Goal: Task Accomplishment & Management: Complete application form

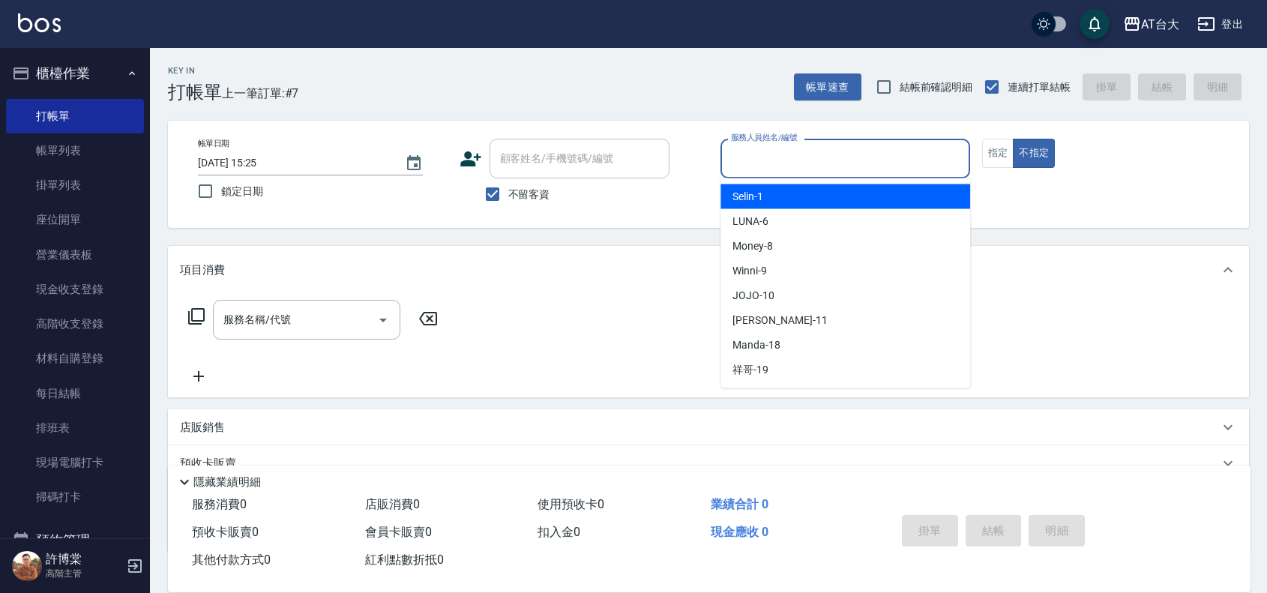
click at [776, 165] on input "服務人員姓名/編號" at bounding box center [845, 158] width 236 height 26
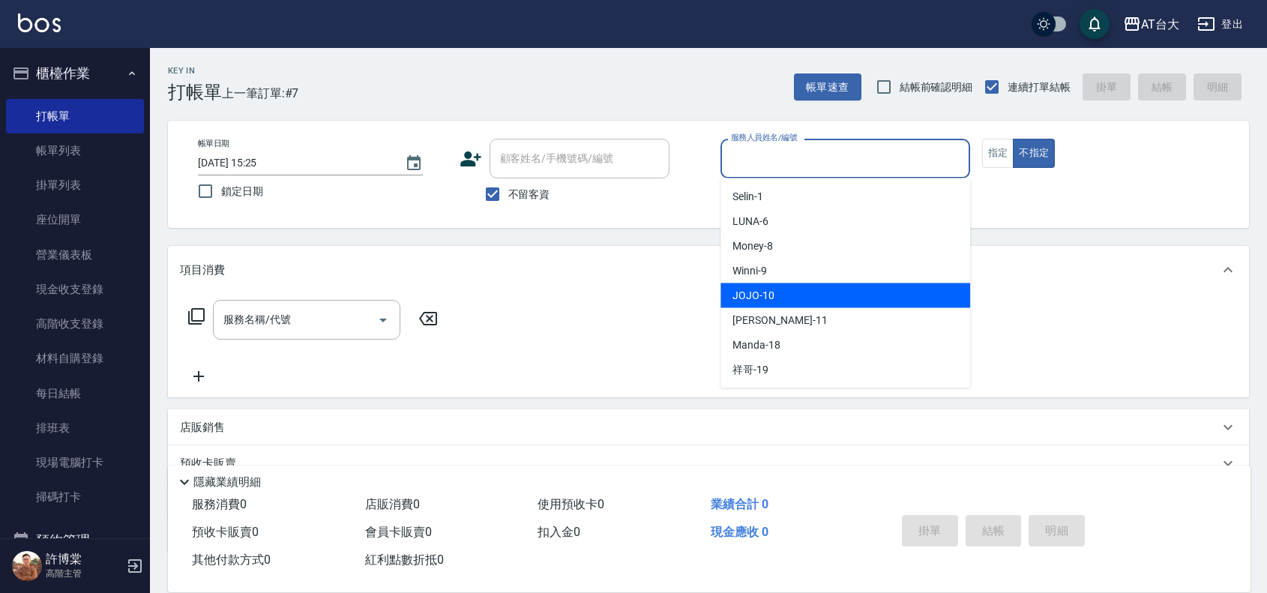
click at [795, 301] on div "JOJO -10" at bounding box center [845, 295] width 250 height 25
type input "JOJO-10"
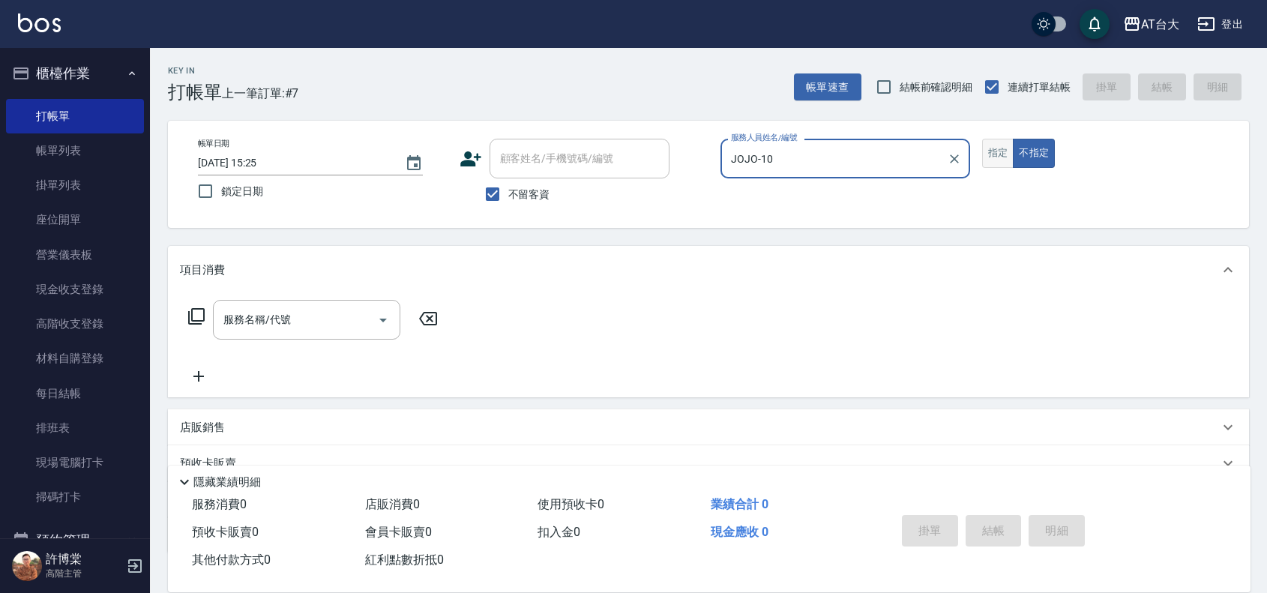
click at [998, 151] on button "指定" at bounding box center [998, 153] width 32 height 29
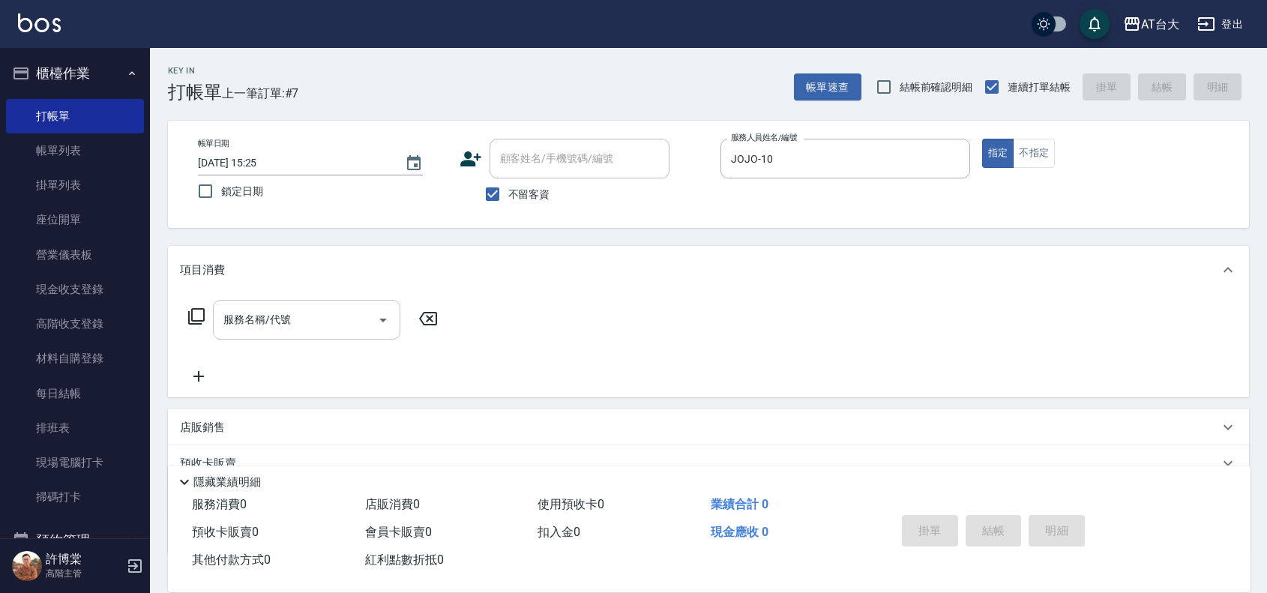
click at [302, 317] on input "服務名稱/代號" at bounding box center [295, 320] width 151 height 26
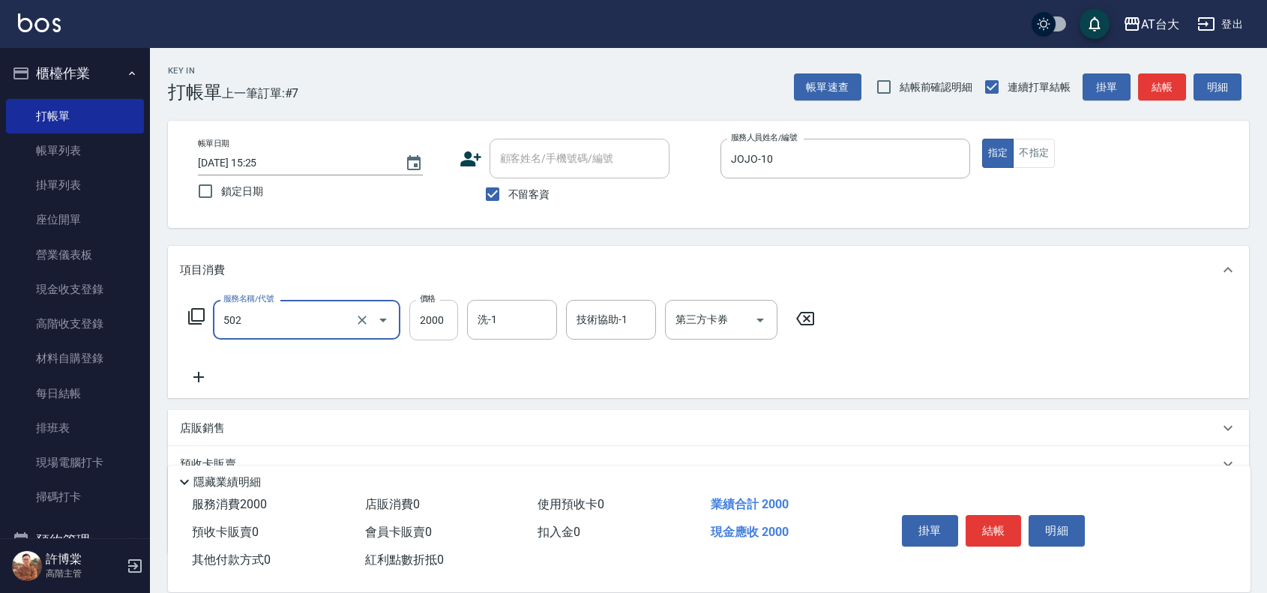
type input "染髮2000以上(502)"
click at [420, 316] on input "2000" at bounding box center [433, 320] width 49 height 40
type input "1999"
click at [983, 525] on button "結帳" at bounding box center [993, 530] width 56 height 31
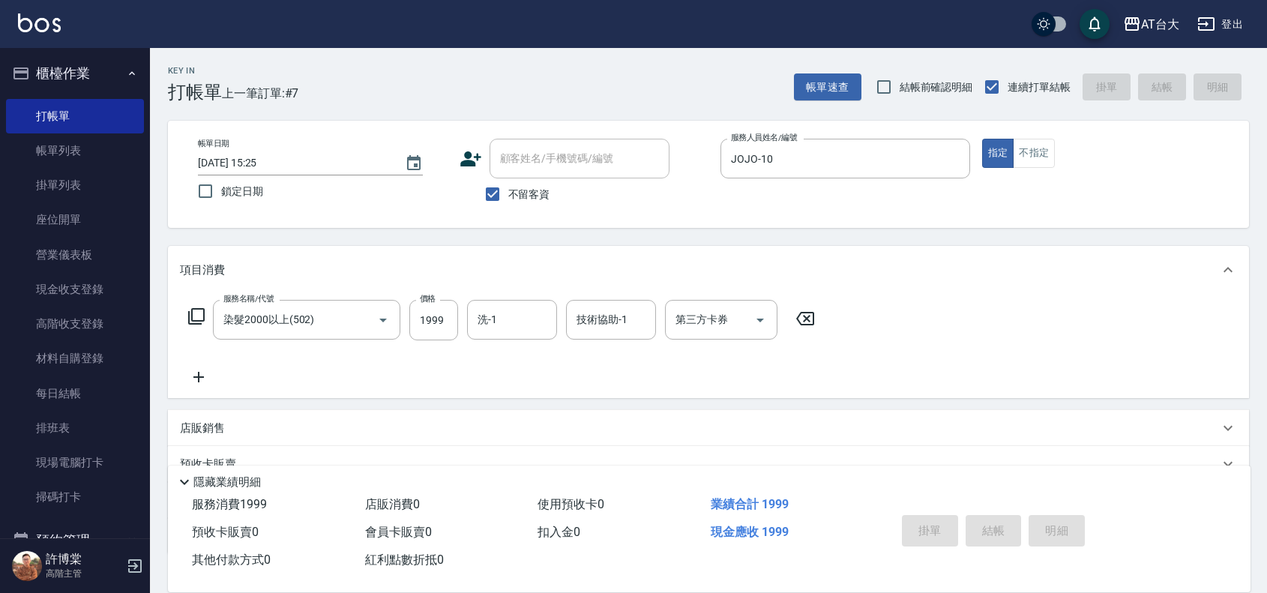
type input "[DATE] 16:00"
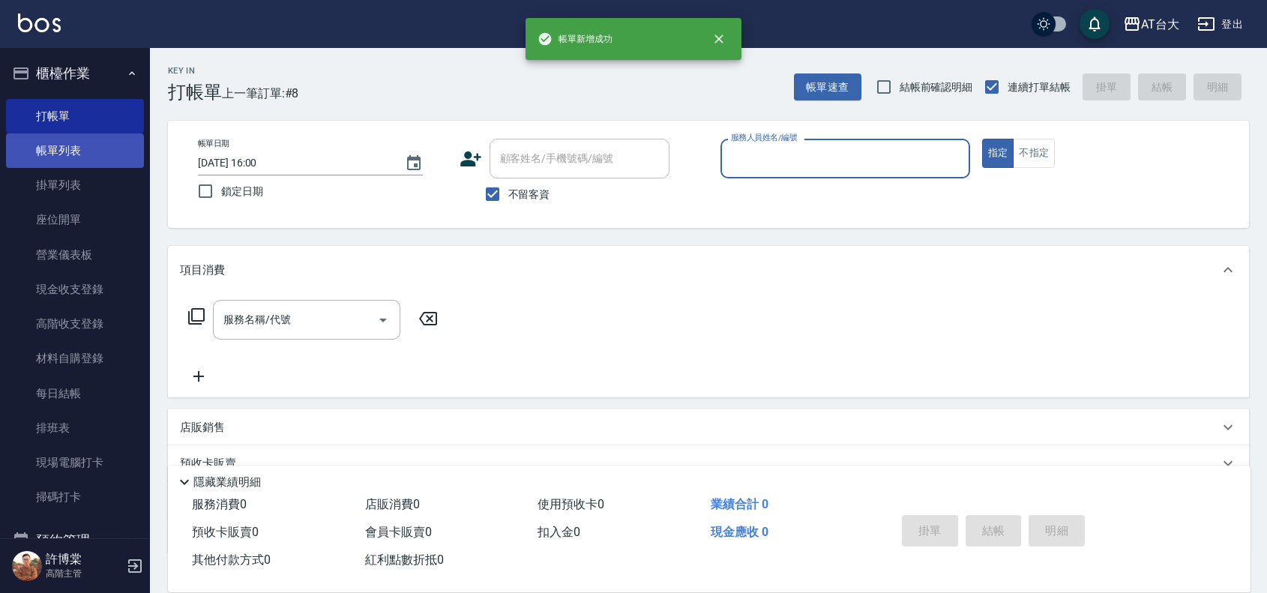
click at [100, 143] on link "帳單列表" at bounding box center [75, 150] width 138 height 34
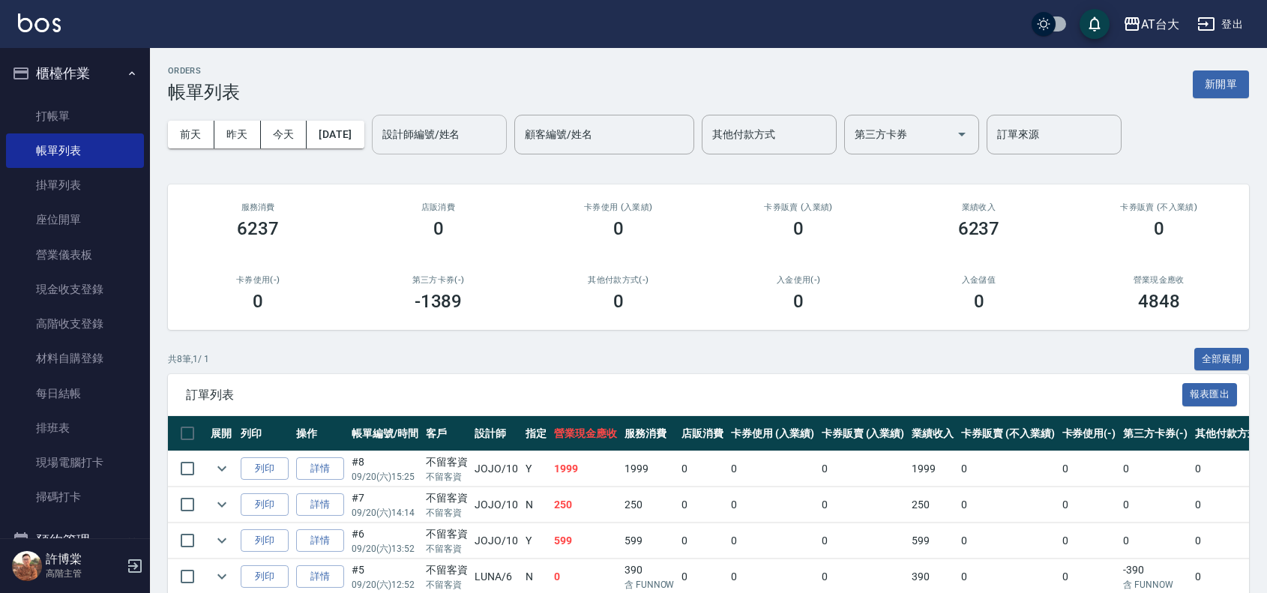
click at [476, 133] on input "設計師編號/姓名" at bounding box center [438, 134] width 121 height 26
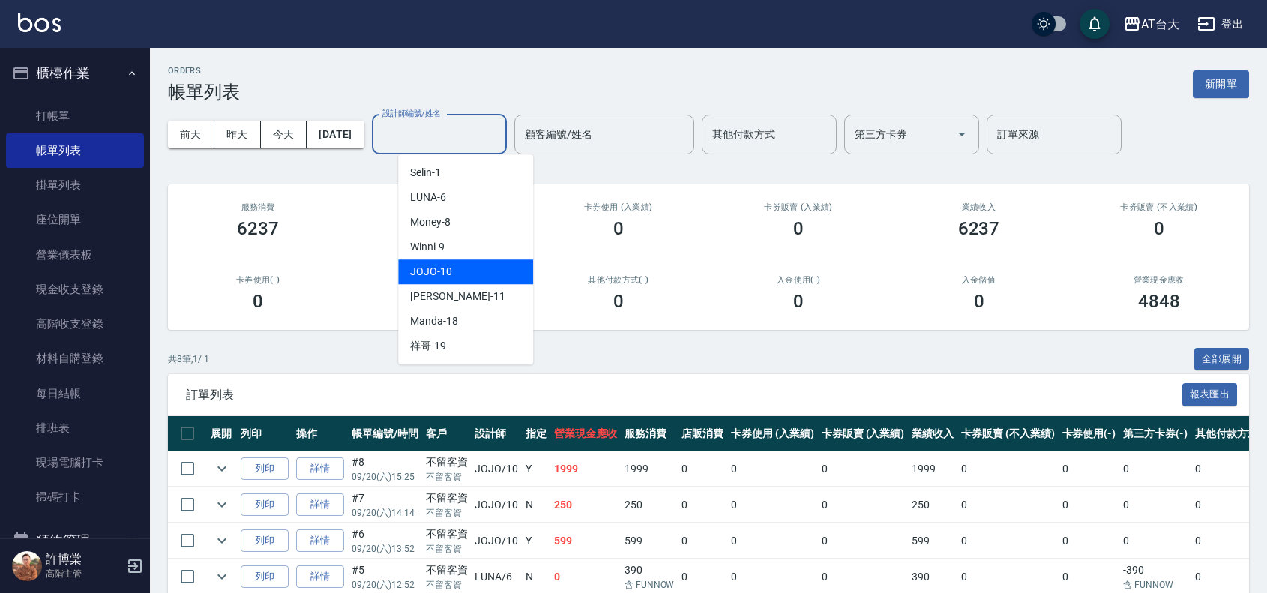
click at [462, 268] on div "JOJO -10" at bounding box center [465, 271] width 135 height 25
type input "JOJO-10"
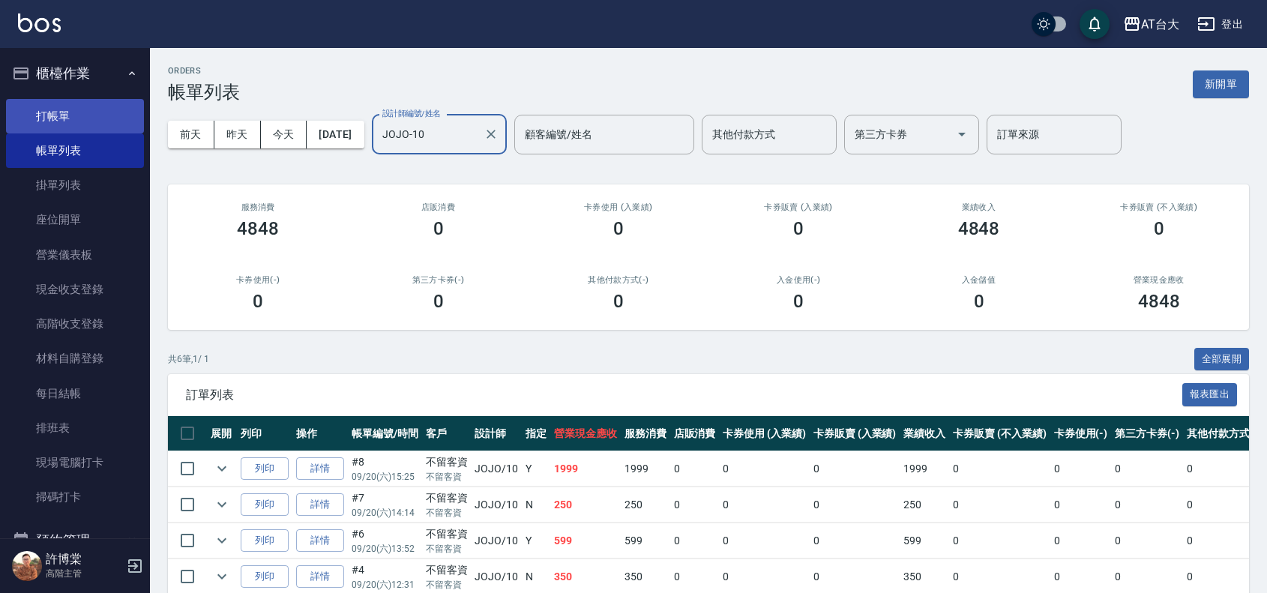
click at [96, 118] on link "打帳單" at bounding box center [75, 116] width 138 height 34
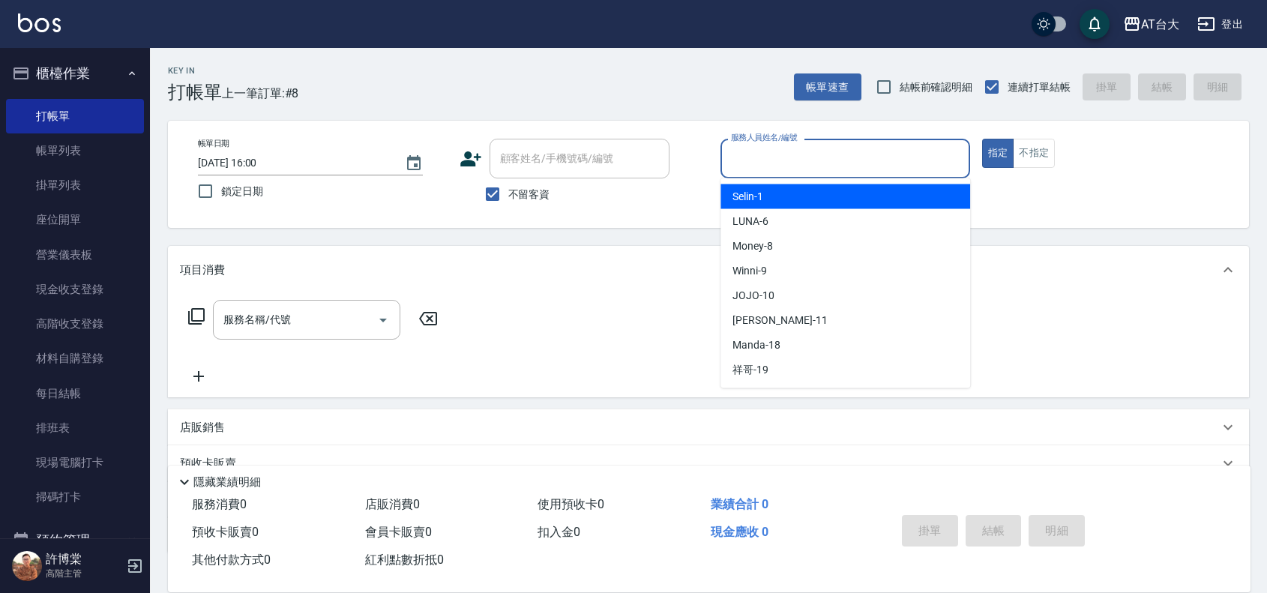
drag, startPoint x: 885, startPoint y: 169, endPoint x: 841, endPoint y: 232, distance: 76.9
click at [882, 169] on input "服務人員姓名/編號" at bounding box center [845, 158] width 236 height 26
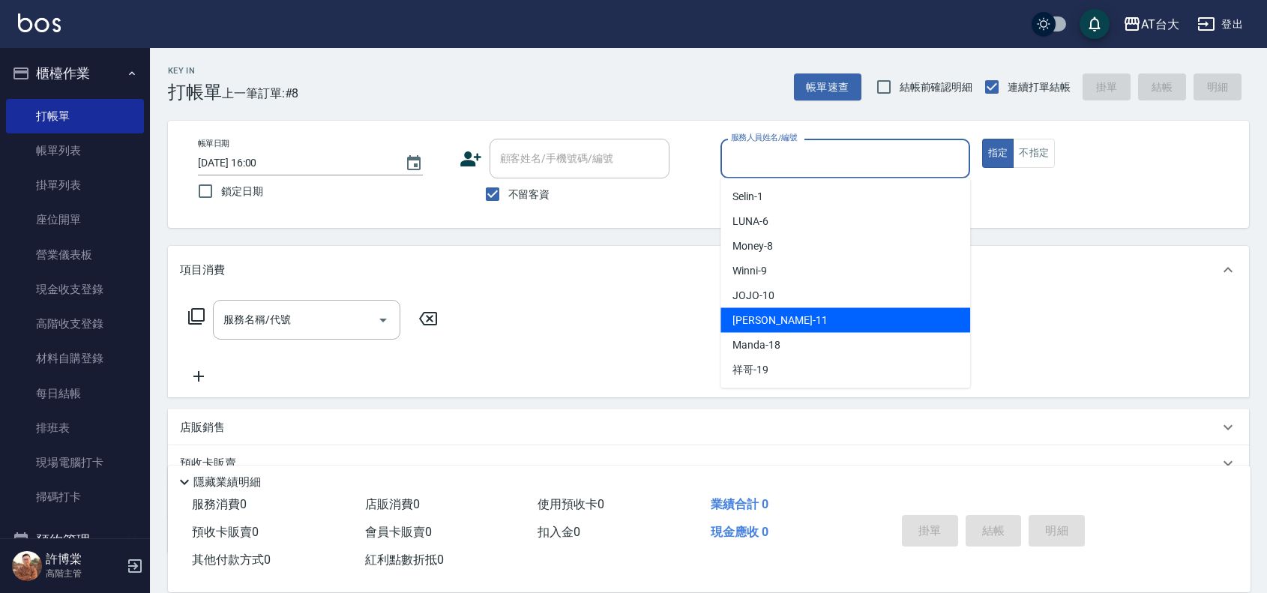
click at [783, 313] on div "[PERSON_NAME] -11" at bounding box center [845, 320] width 250 height 25
type input "[PERSON_NAME]-11"
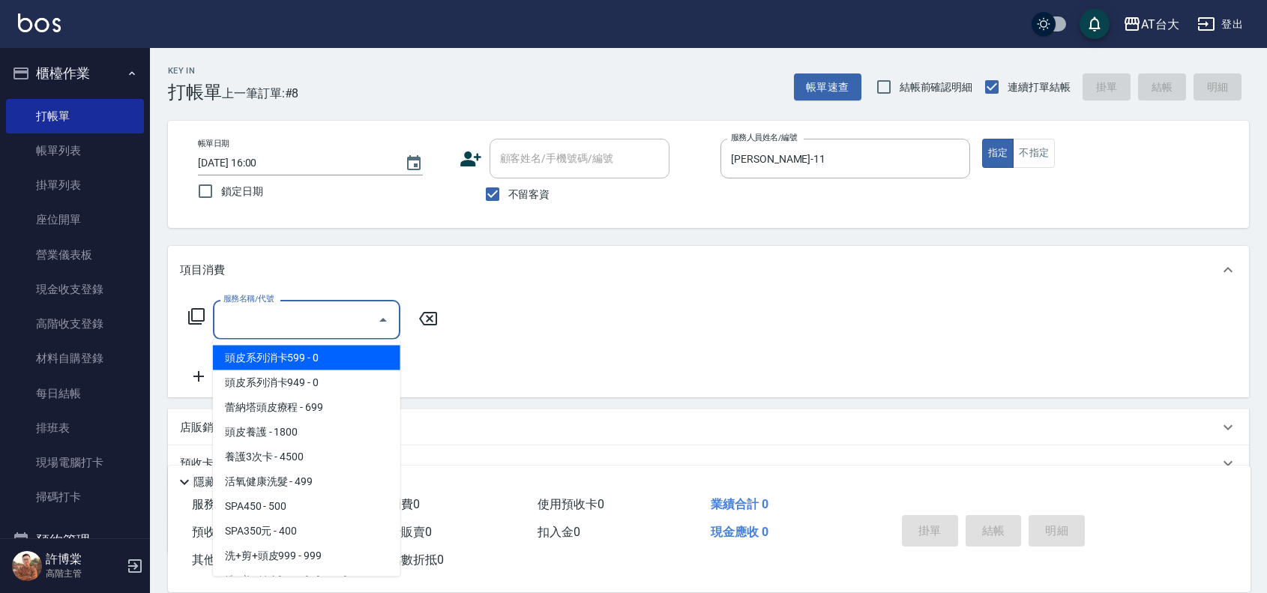
click at [354, 322] on input "服務名稱/代號" at bounding box center [295, 320] width 151 height 26
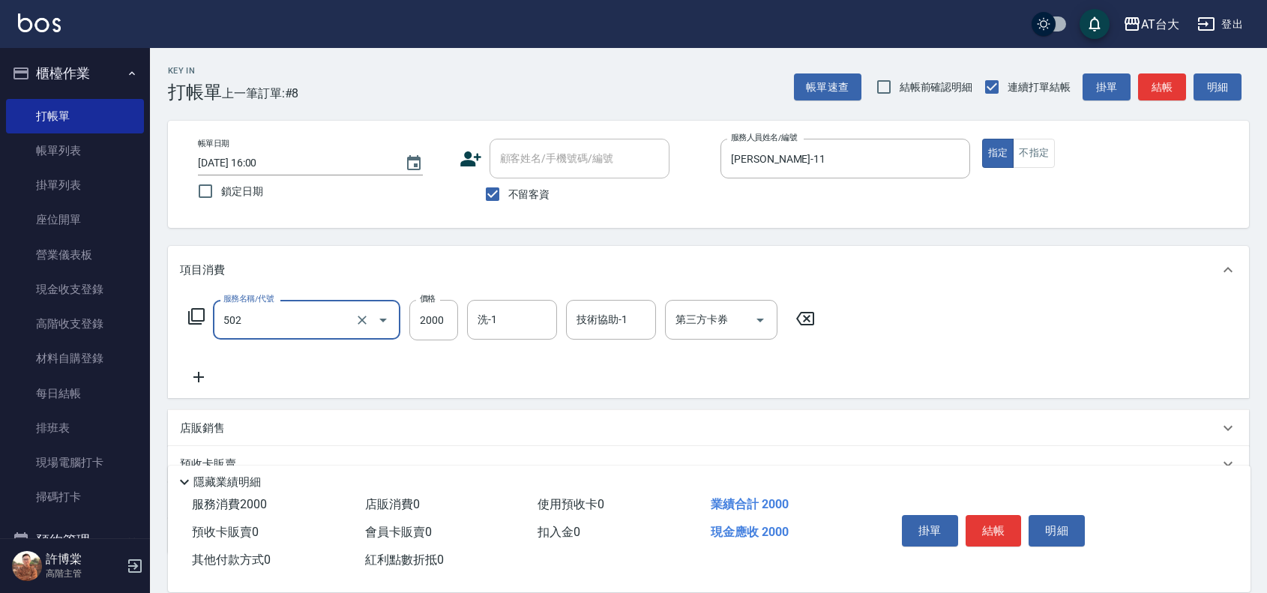
type input "染髮2000以上(502)"
type input "4500"
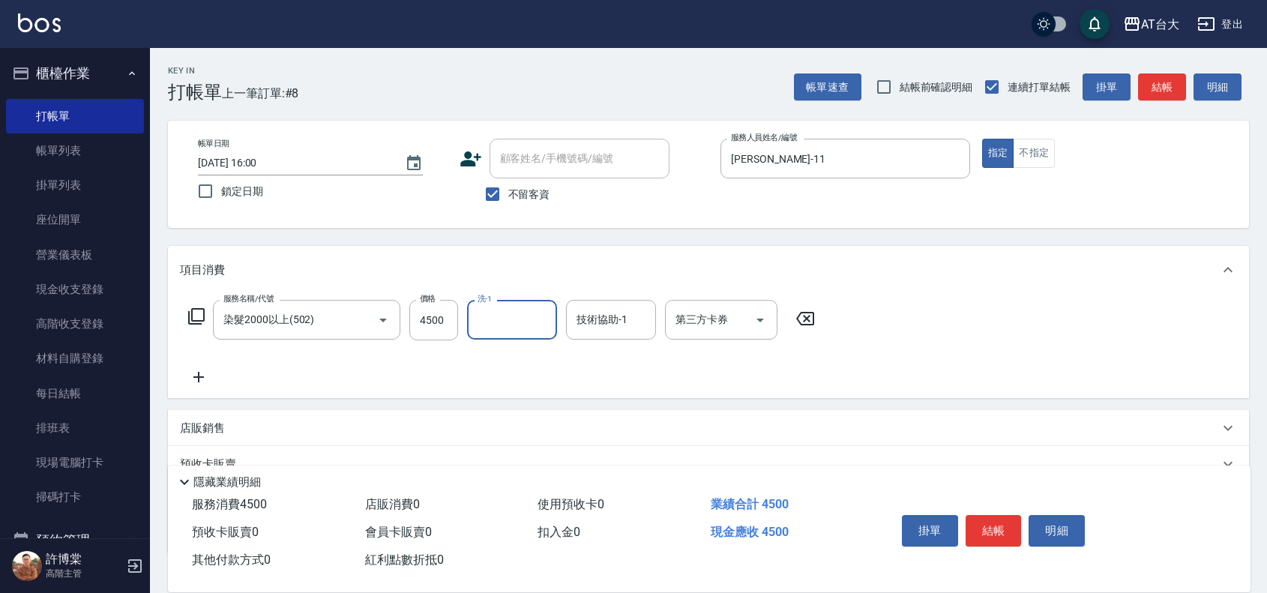
click at [197, 375] on icon at bounding box center [198, 377] width 37 height 18
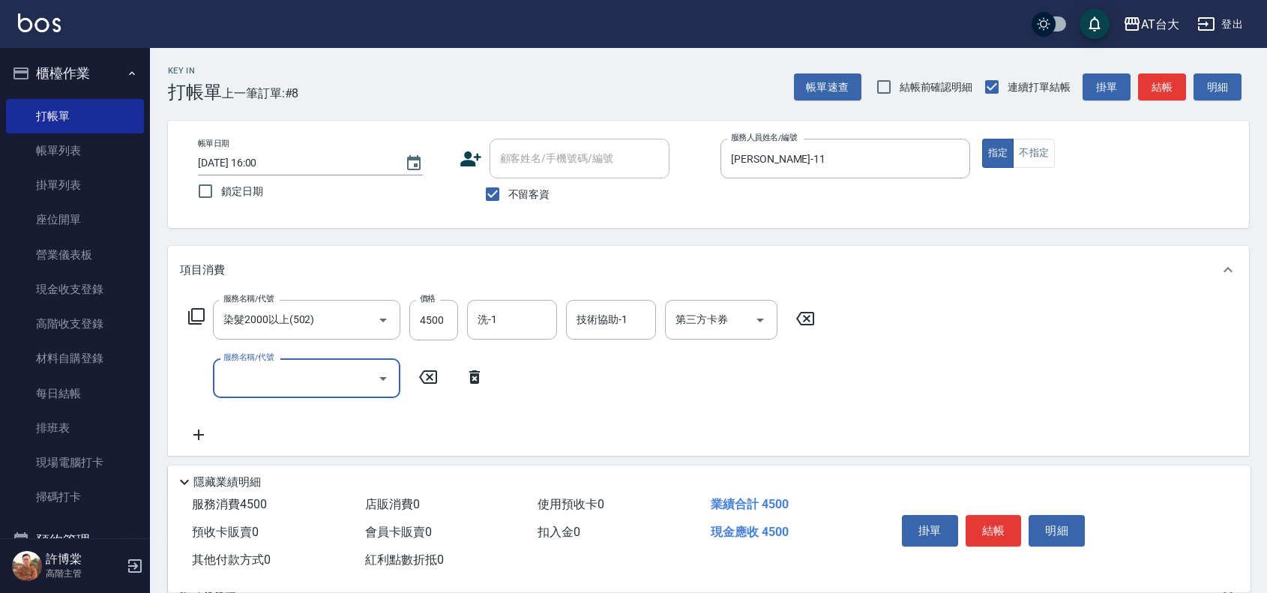
click at [296, 387] on input "服務名稱/代號" at bounding box center [295, 378] width 151 height 26
type input "自備護髮(401)"
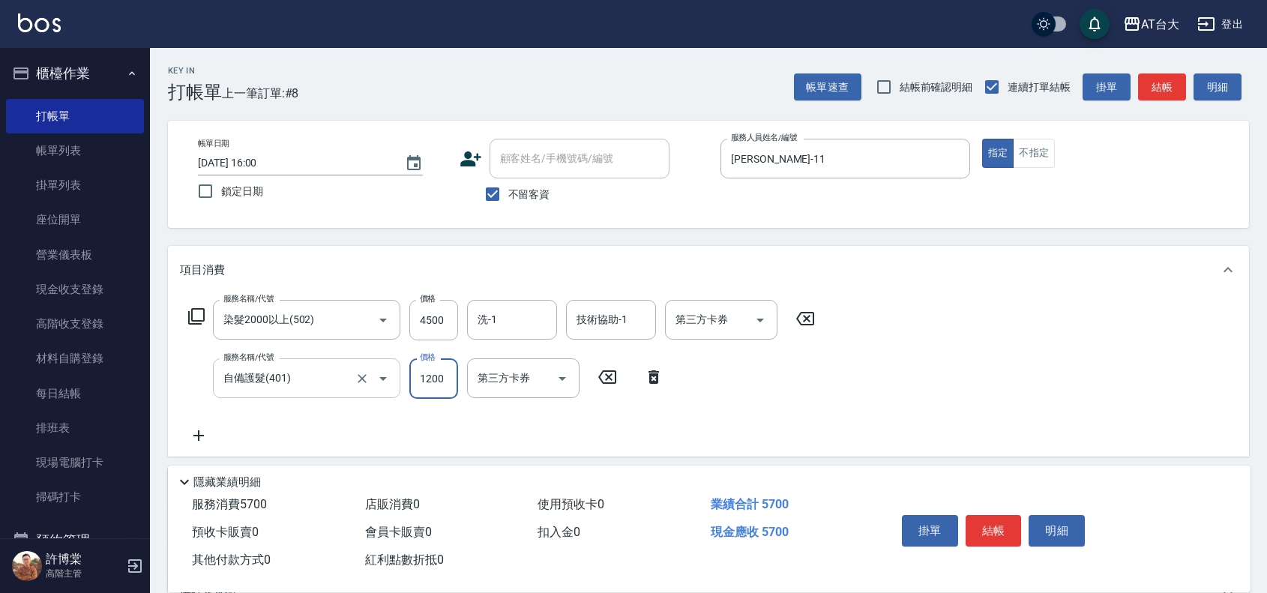
type input "1200"
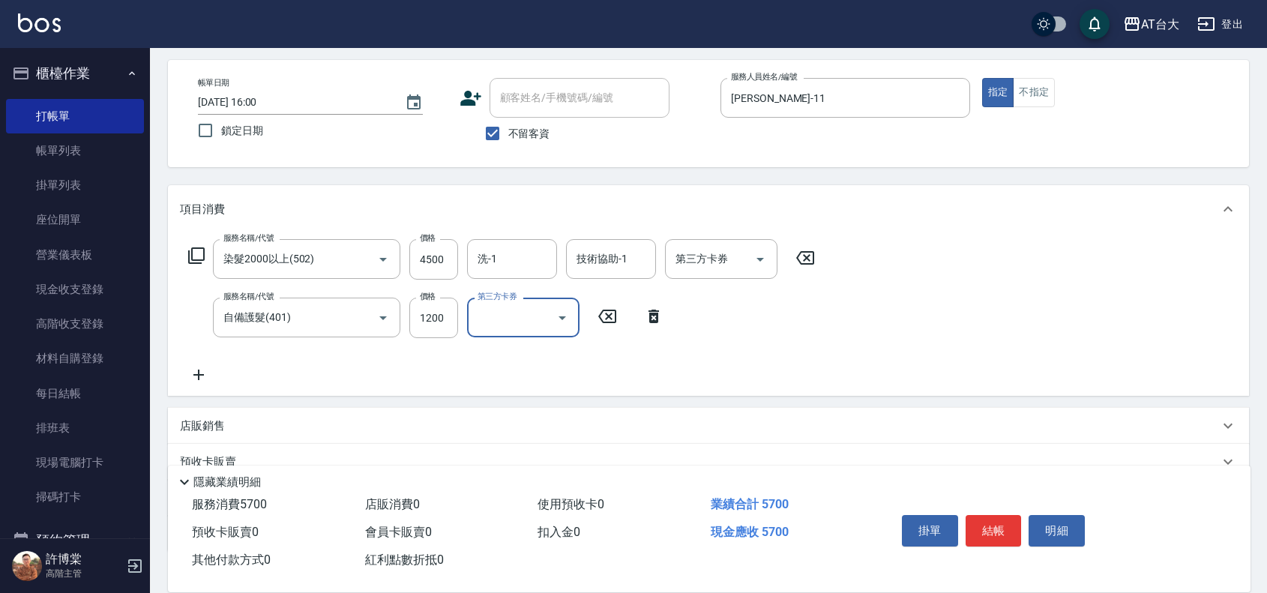
scroll to position [94, 0]
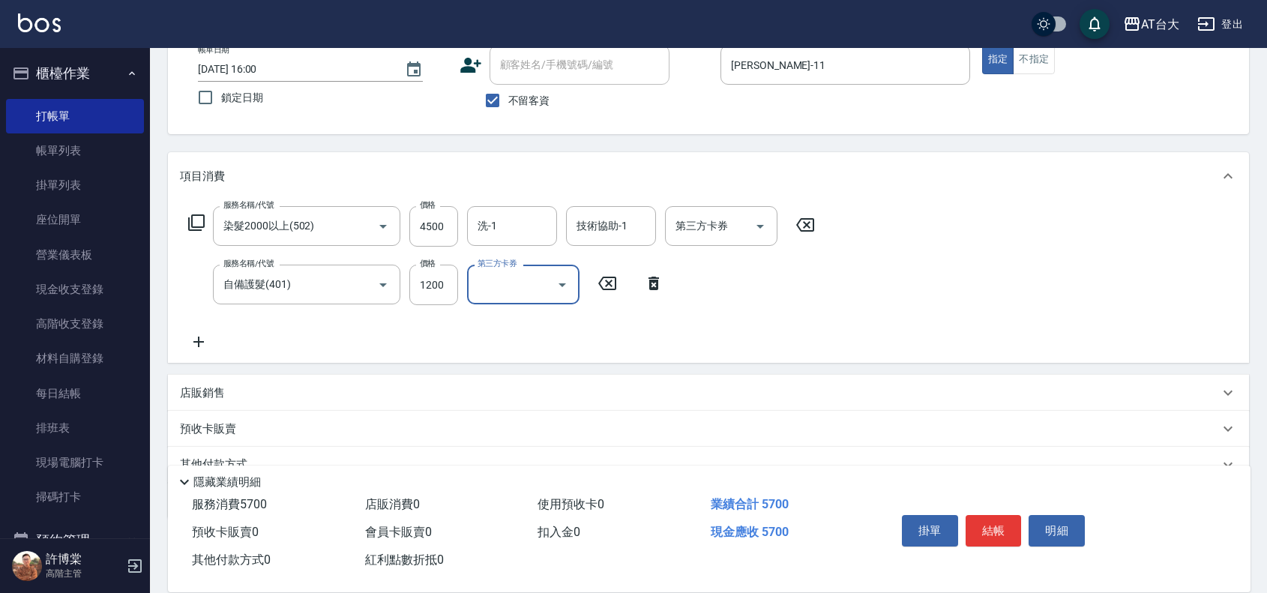
click at [286, 393] on div "店販銷售" at bounding box center [699, 393] width 1039 height 16
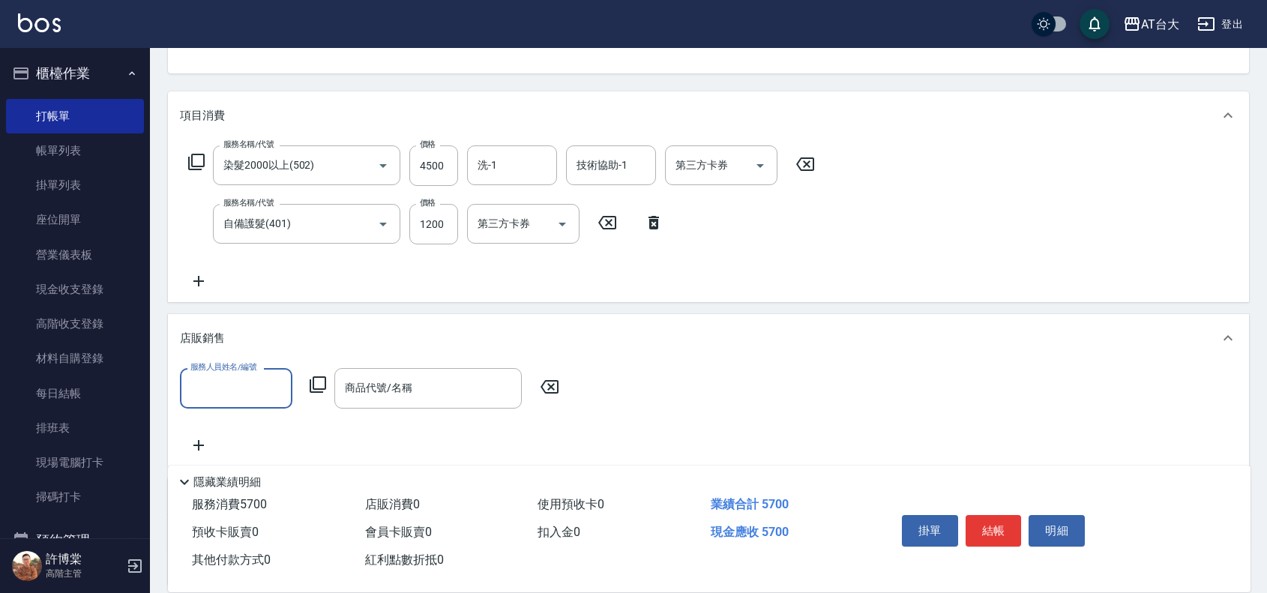
scroll to position [187, 0]
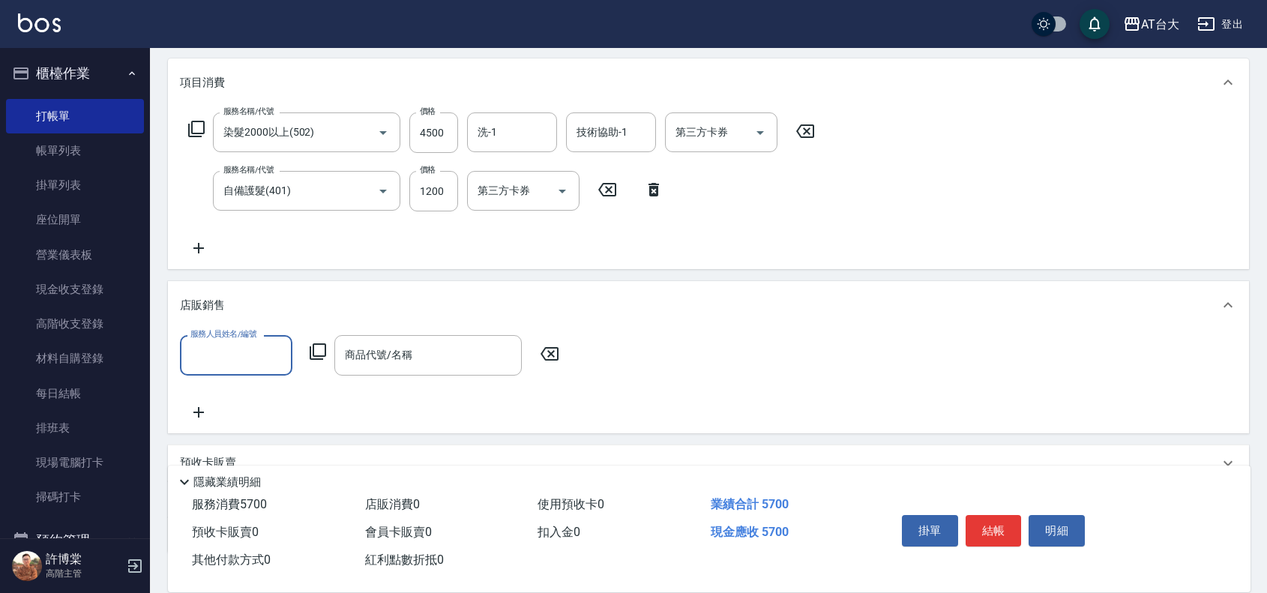
click at [251, 354] on input "服務人員姓名/編號" at bounding box center [236, 355] width 99 height 26
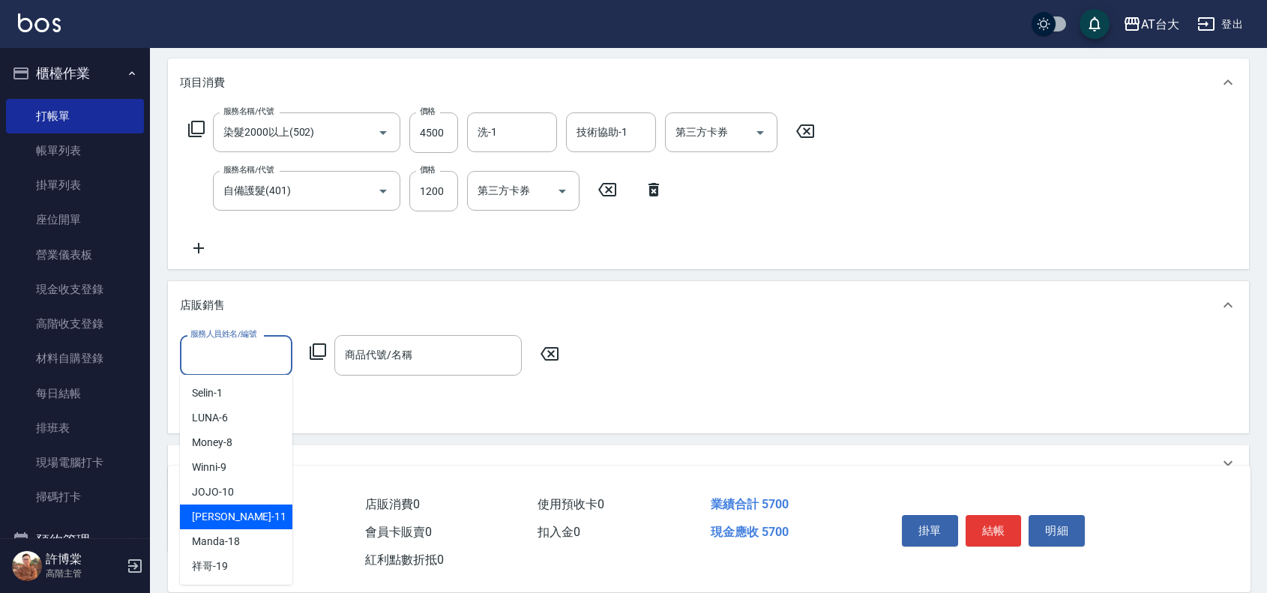
click at [250, 507] on div "[PERSON_NAME] -11" at bounding box center [236, 516] width 112 height 25
type input "[PERSON_NAME]-11"
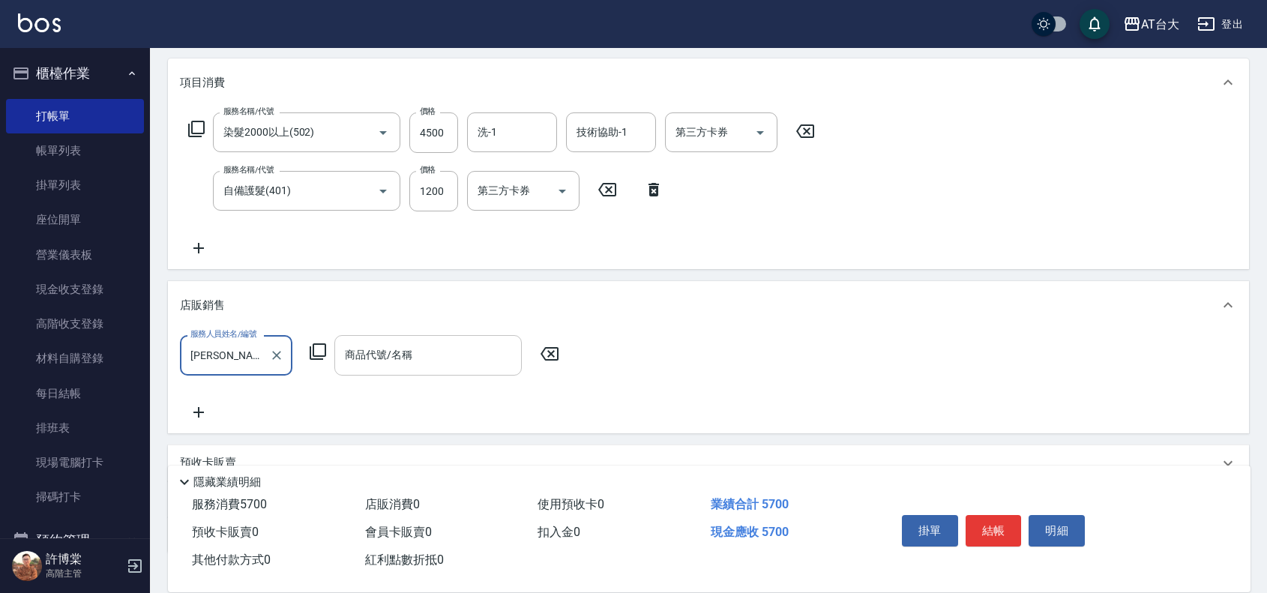
click at [394, 356] on div "商品代號/名稱 商品代號/名稱" at bounding box center [427, 355] width 187 height 40
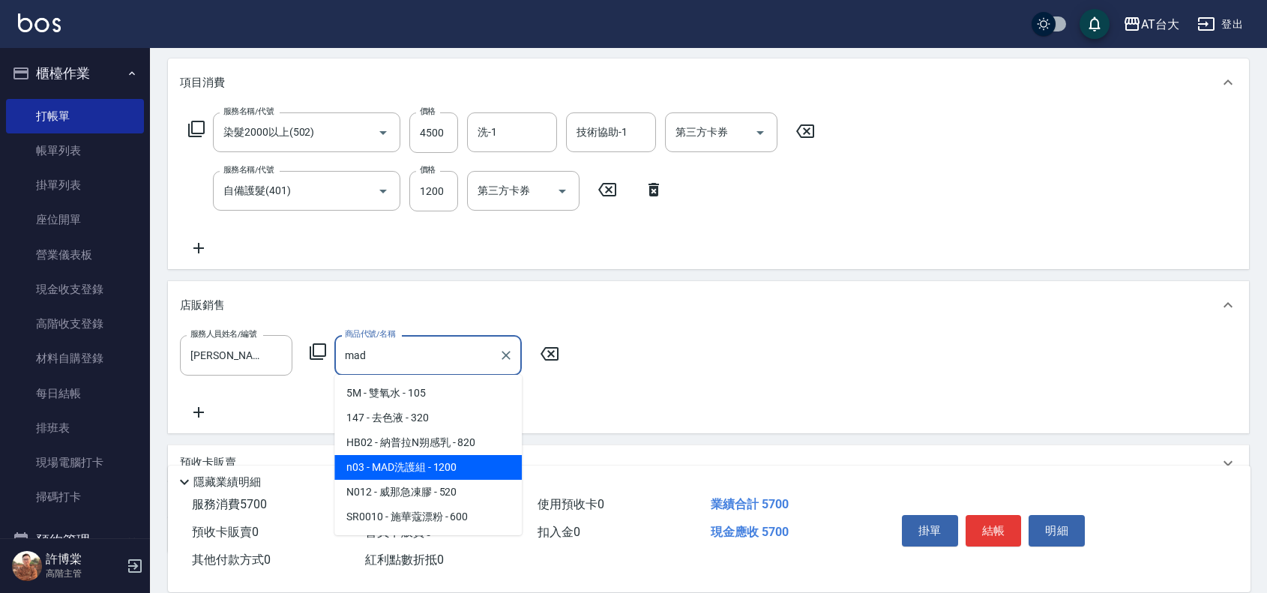
click at [454, 470] on span "n03 - MAD洗護組 - 1200" at bounding box center [427, 467] width 187 height 25
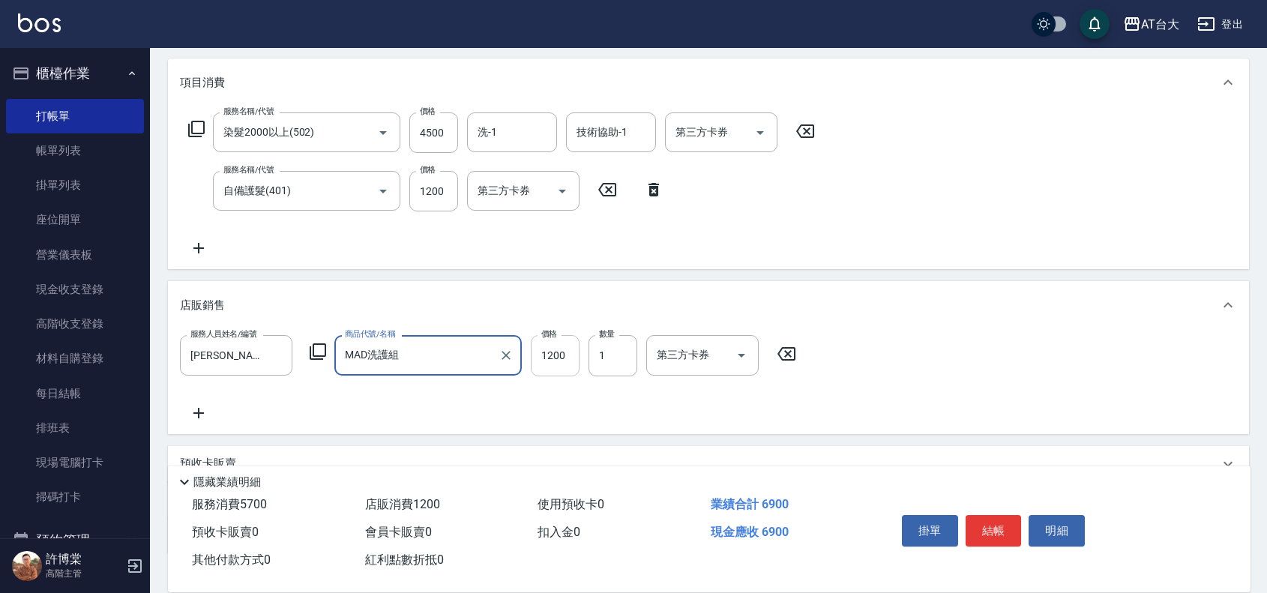
type input "MAD洗護組"
click at [561, 363] on input "1200" at bounding box center [555, 355] width 49 height 40
type input "899"
click at [777, 298] on div "店販銷售" at bounding box center [699, 306] width 1039 height 16
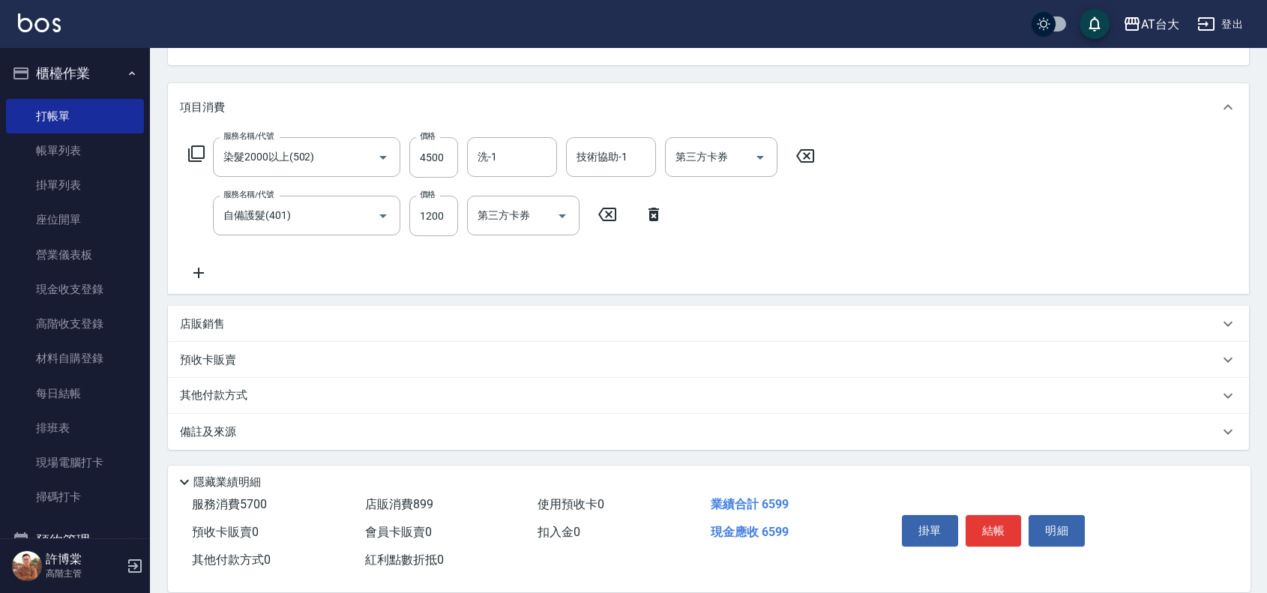
scroll to position [162, 0]
click at [425, 309] on div "店販銷售" at bounding box center [708, 325] width 1081 height 36
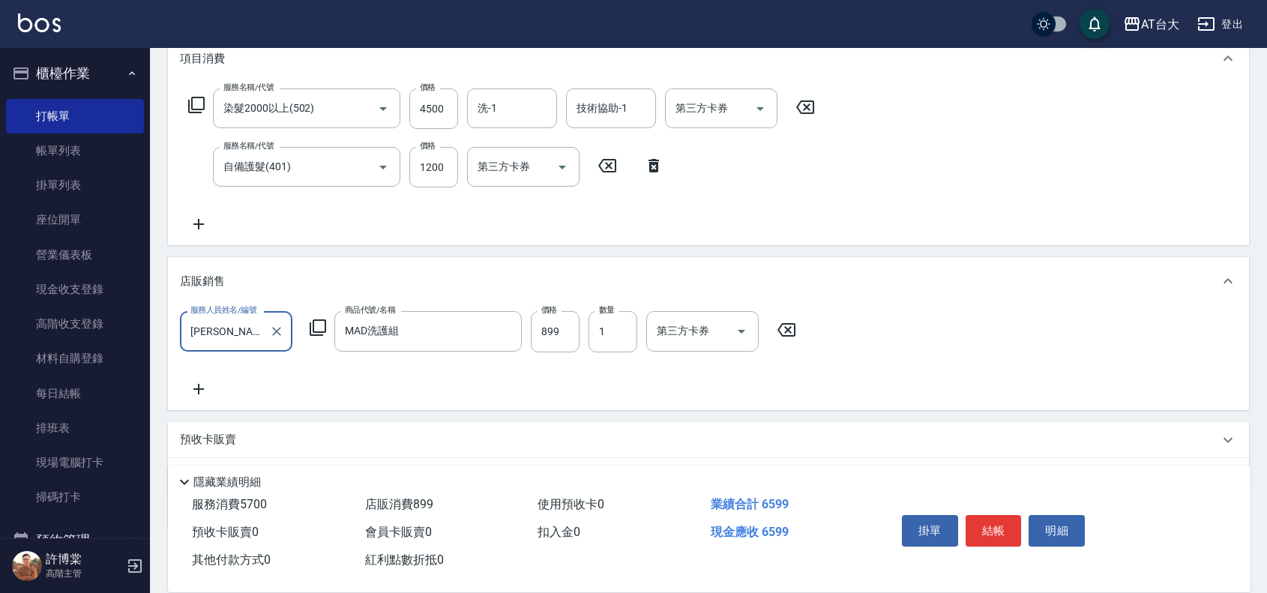
scroll to position [256, 0]
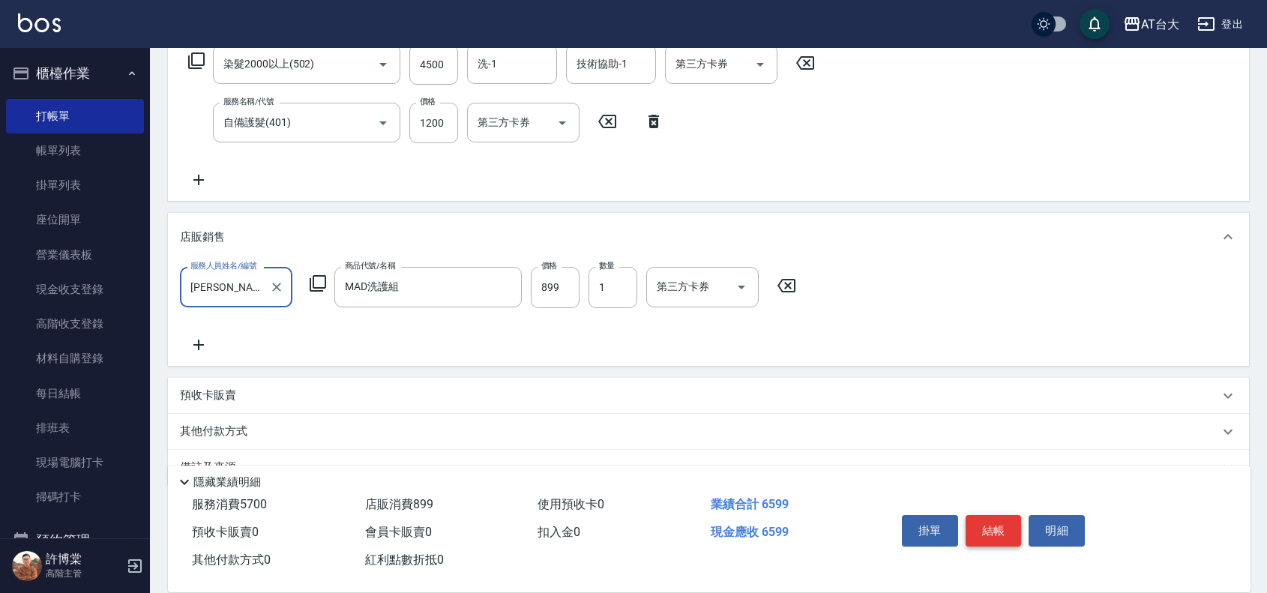
click at [986, 529] on button "結帳" at bounding box center [993, 530] width 56 height 31
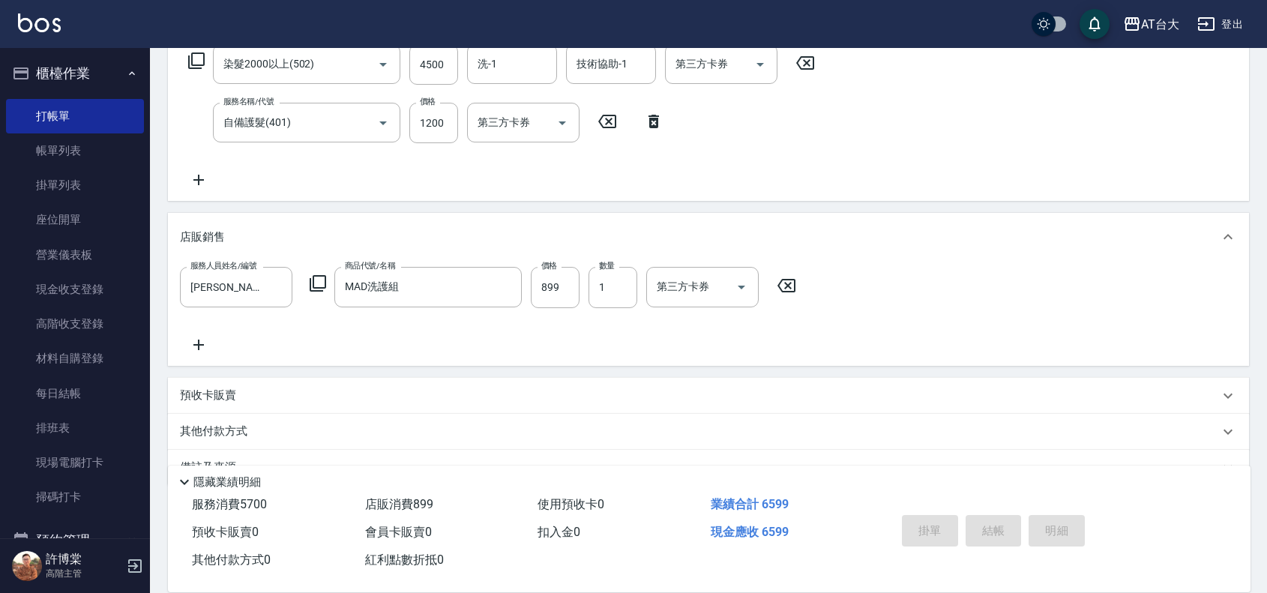
type input "[DATE] 16:18"
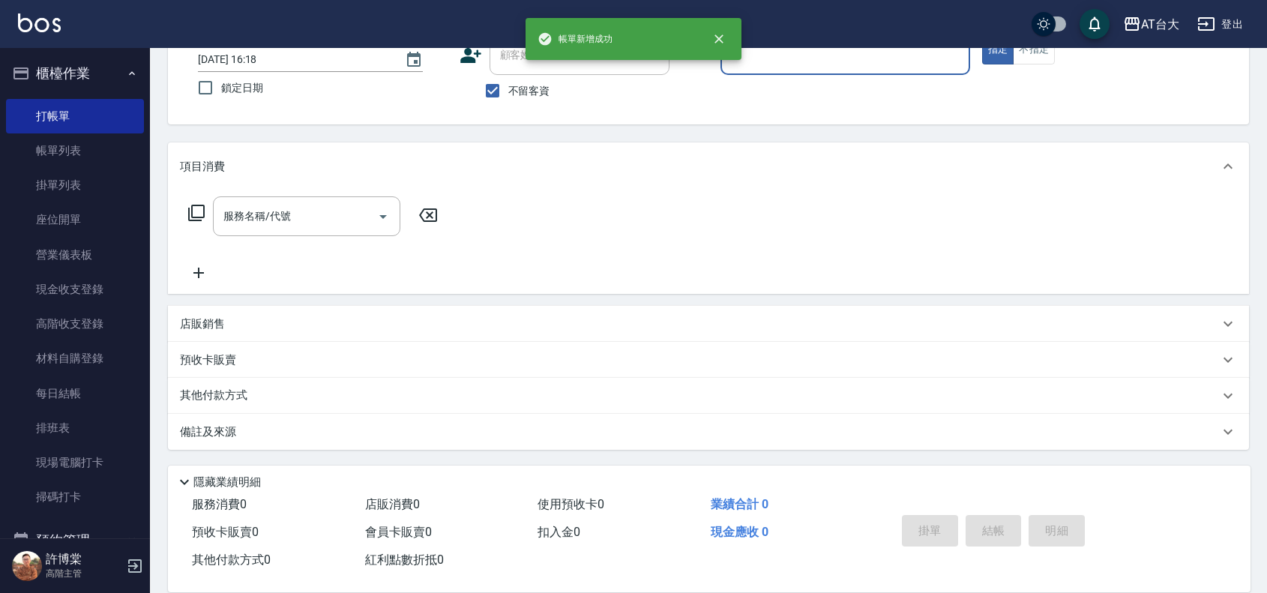
scroll to position [0, 0]
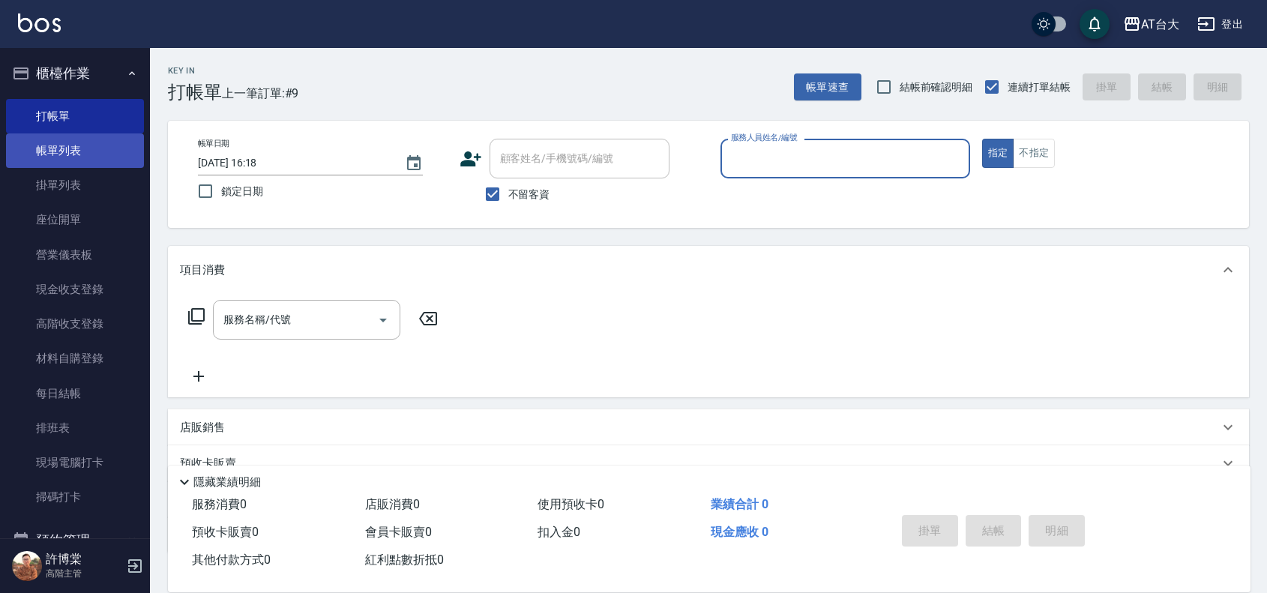
click at [76, 145] on link "帳單列表" at bounding box center [75, 150] width 138 height 34
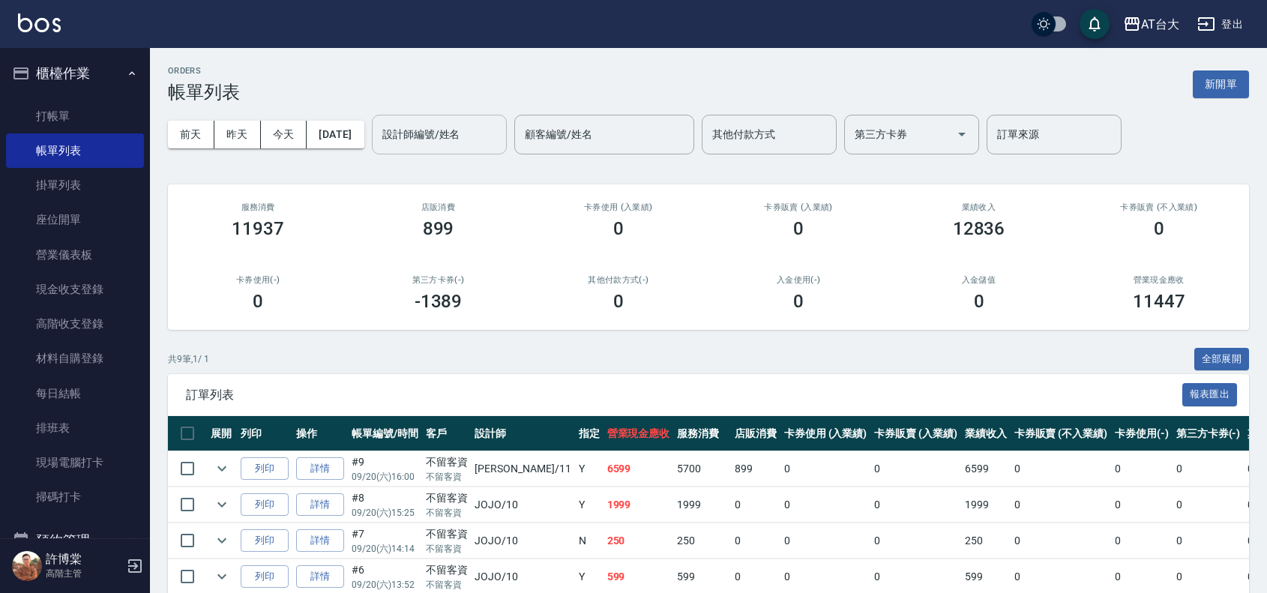
click at [474, 141] on input "設計師編號/姓名" at bounding box center [438, 134] width 121 height 26
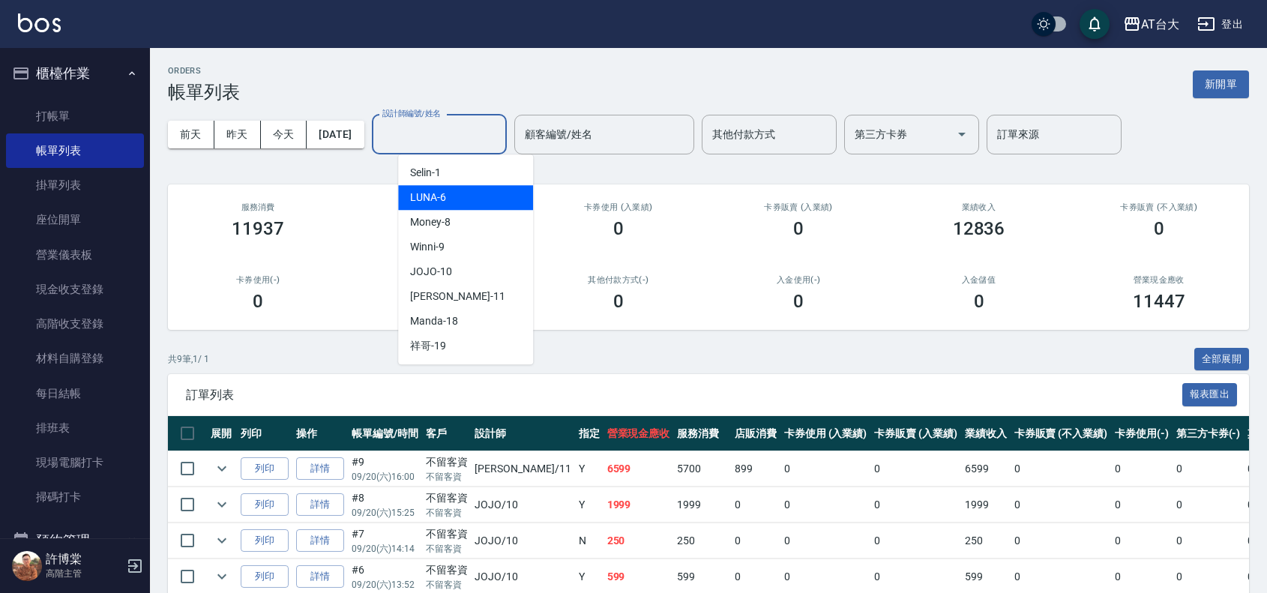
click at [481, 208] on div "LUNA -6" at bounding box center [465, 197] width 135 height 25
type input "LUNA-6"
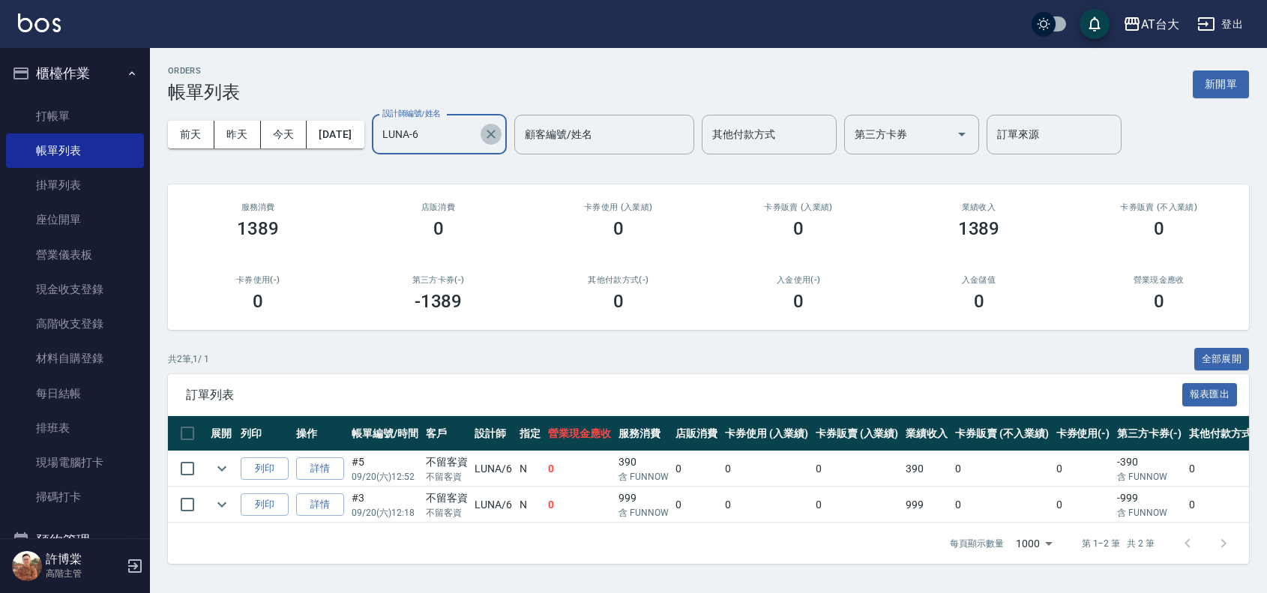
click at [498, 136] on icon "Clear" at bounding box center [490, 134] width 15 height 15
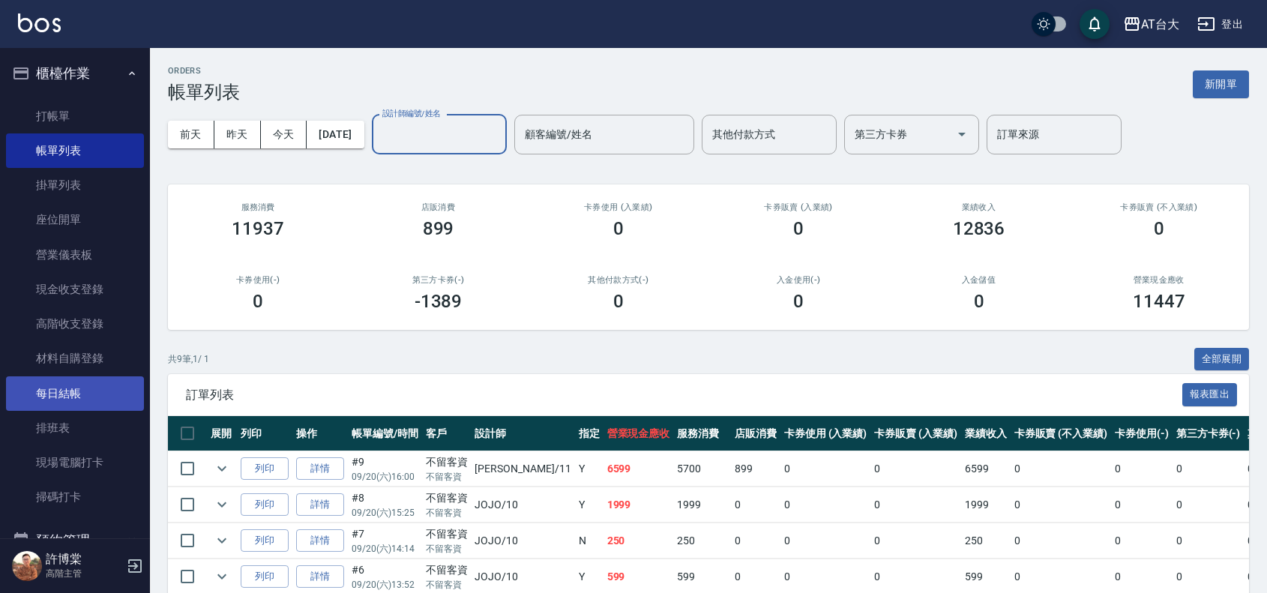
scroll to position [271, 0]
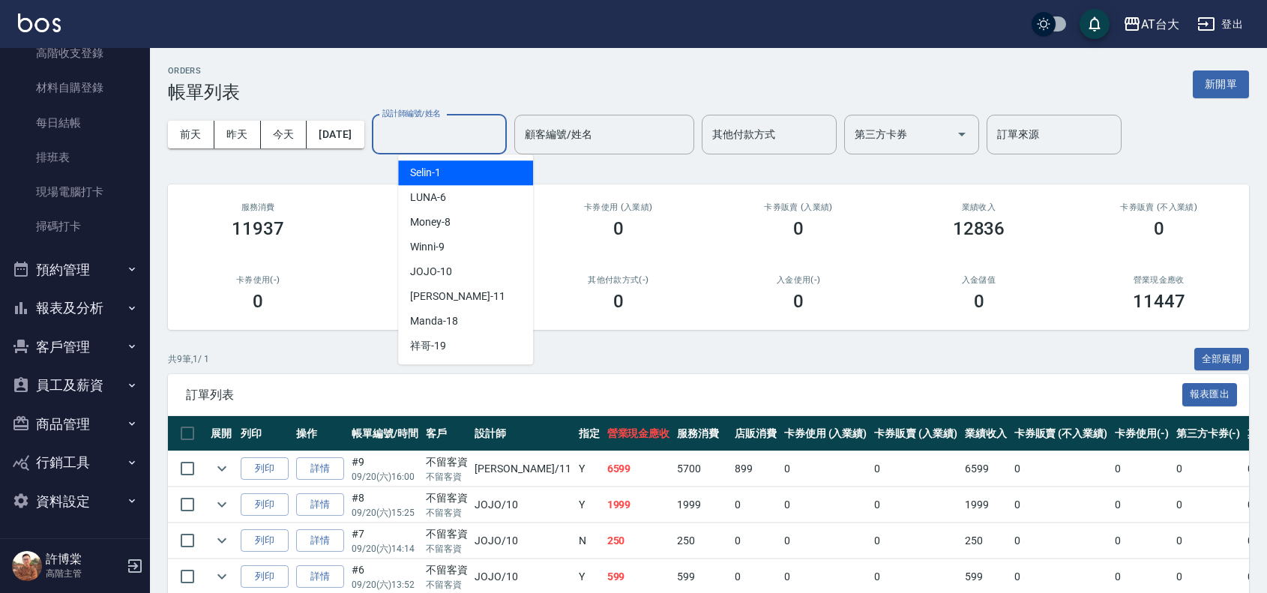
click at [457, 125] on input "設計師編號/姓名" at bounding box center [438, 134] width 121 height 26
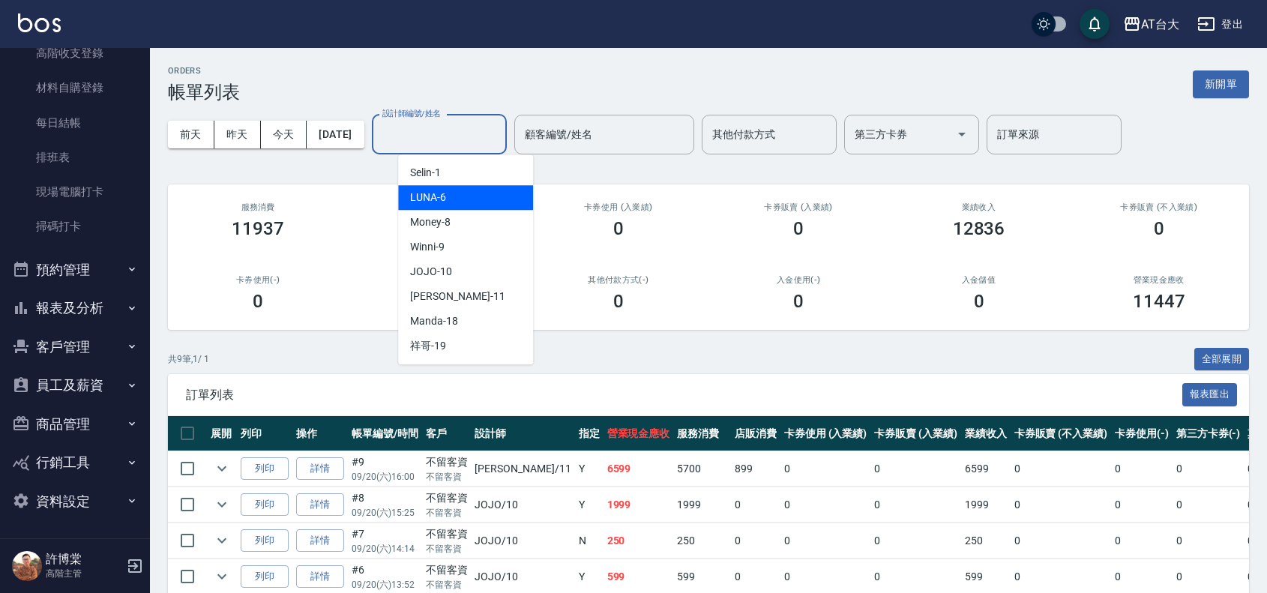
click at [456, 196] on div "LUNA -6" at bounding box center [465, 197] width 135 height 25
type input "LUNA-6"
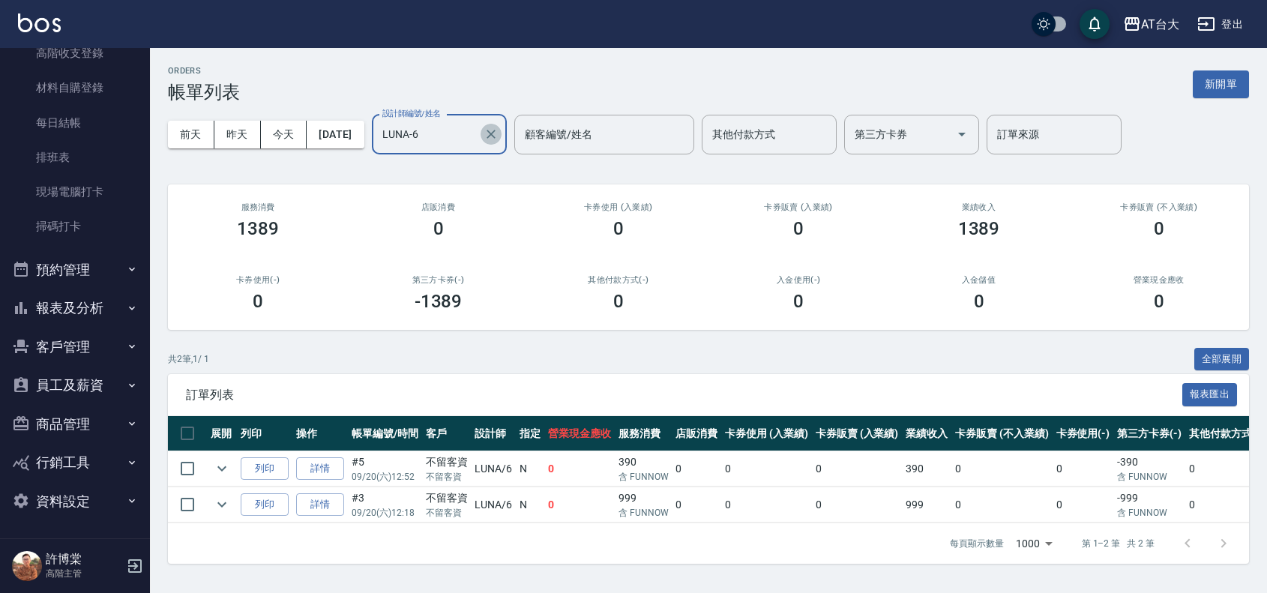
click at [498, 141] on icon "Clear" at bounding box center [490, 134] width 15 height 15
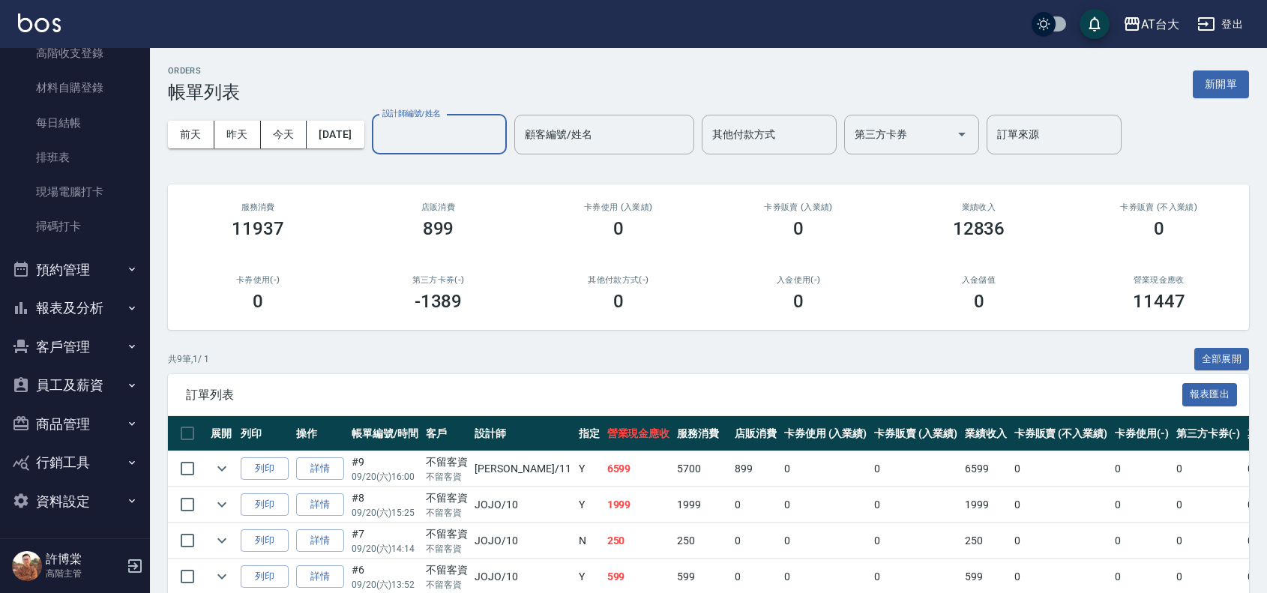
click at [76, 307] on button "報表及分析" at bounding box center [75, 308] width 138 height 39
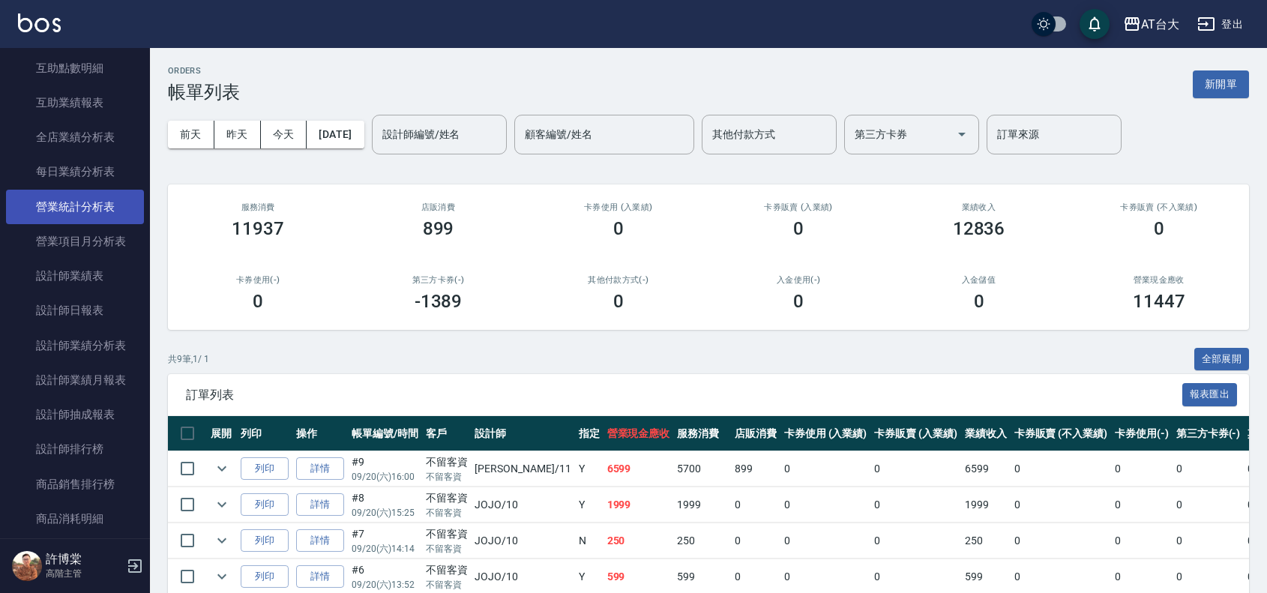
scroll to position [833, 0]
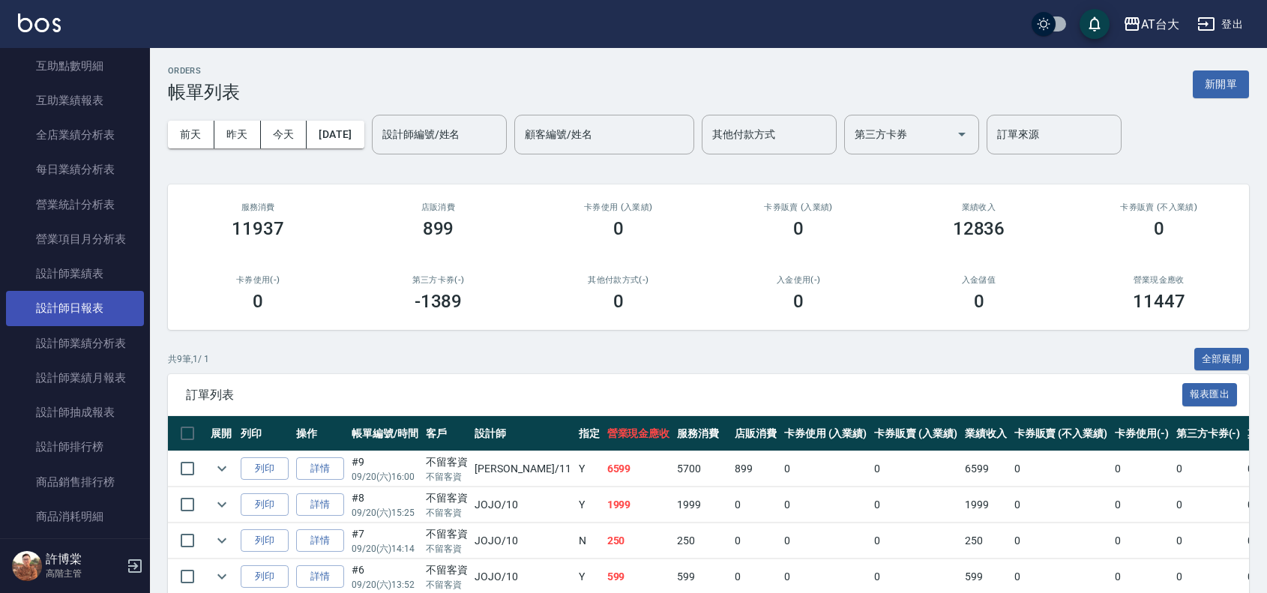
click at [87, 312] on link "設計師日報表" at bounding box center [75, 308] width 138 height 34
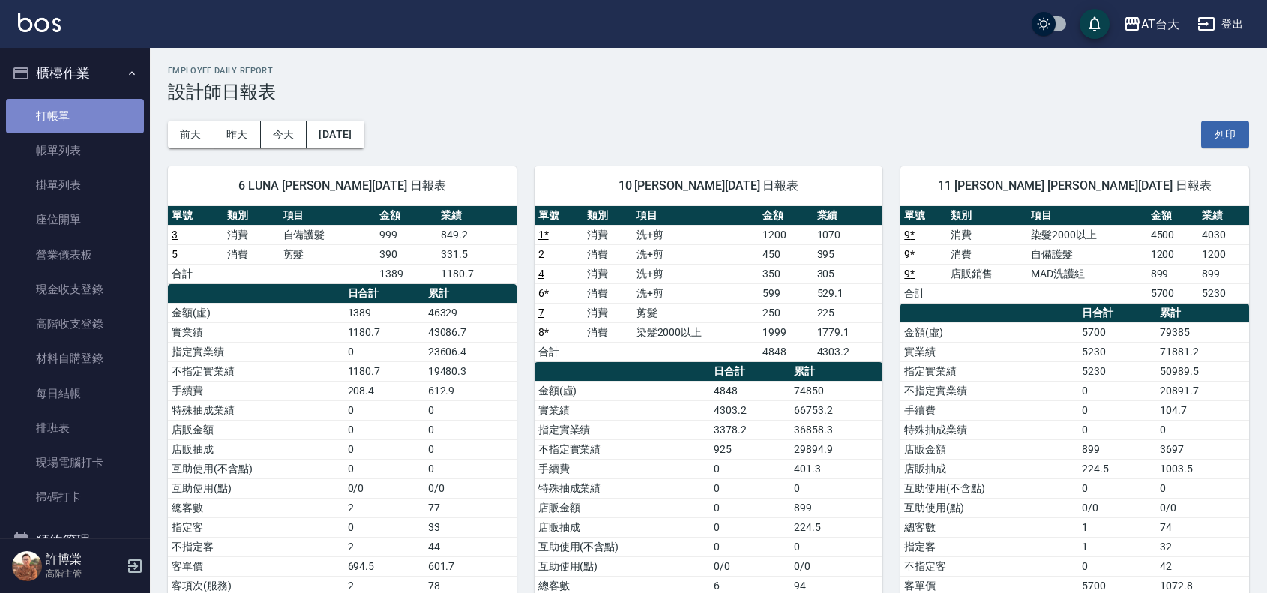
click at [77, 118] on link "打帳單" at bounding box center [75, 116] width 138 height 34
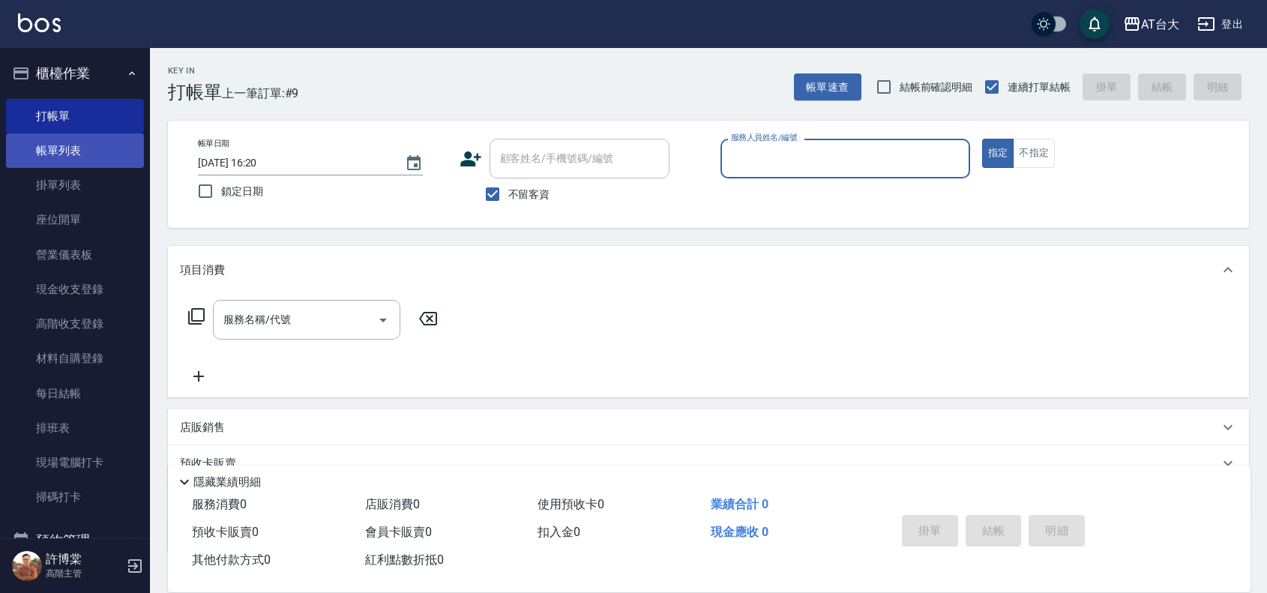
click at [82, 147] on link "帳單列表" at bounding box center [75, 150] width 138 height 34
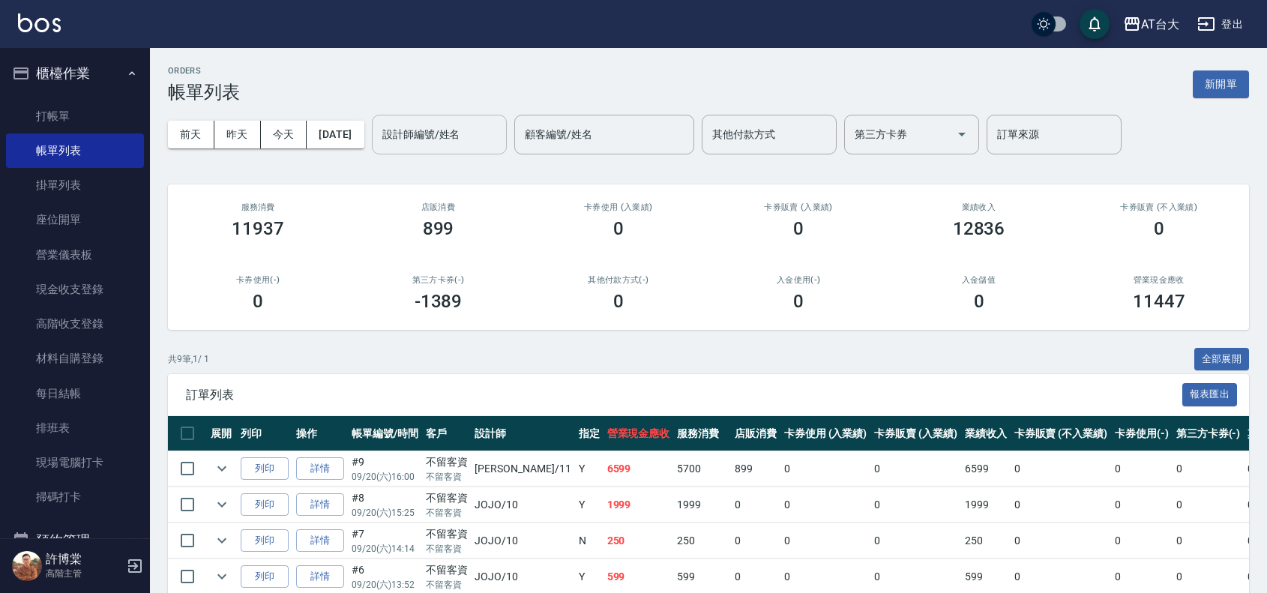
click at [429, 120] on div "設計師編號/姓名" at bounding box center [439, 135] width 135 height 40
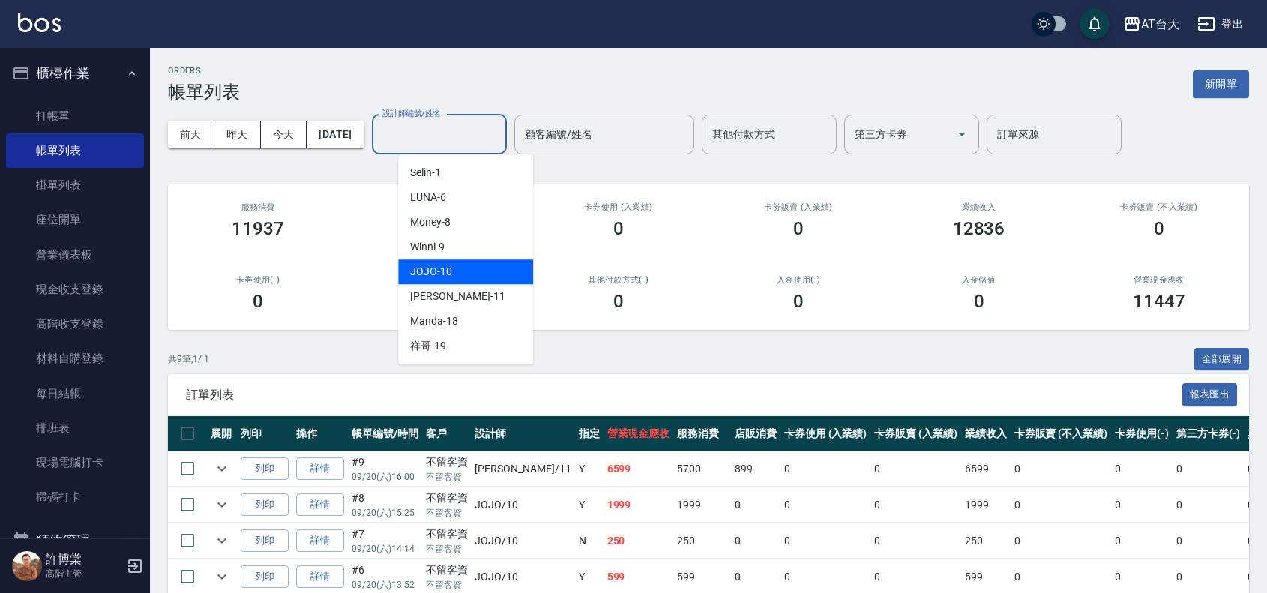
click at [461, 267] on div "JOJO -10" at bounding box center [465, 271] width 135 height 25
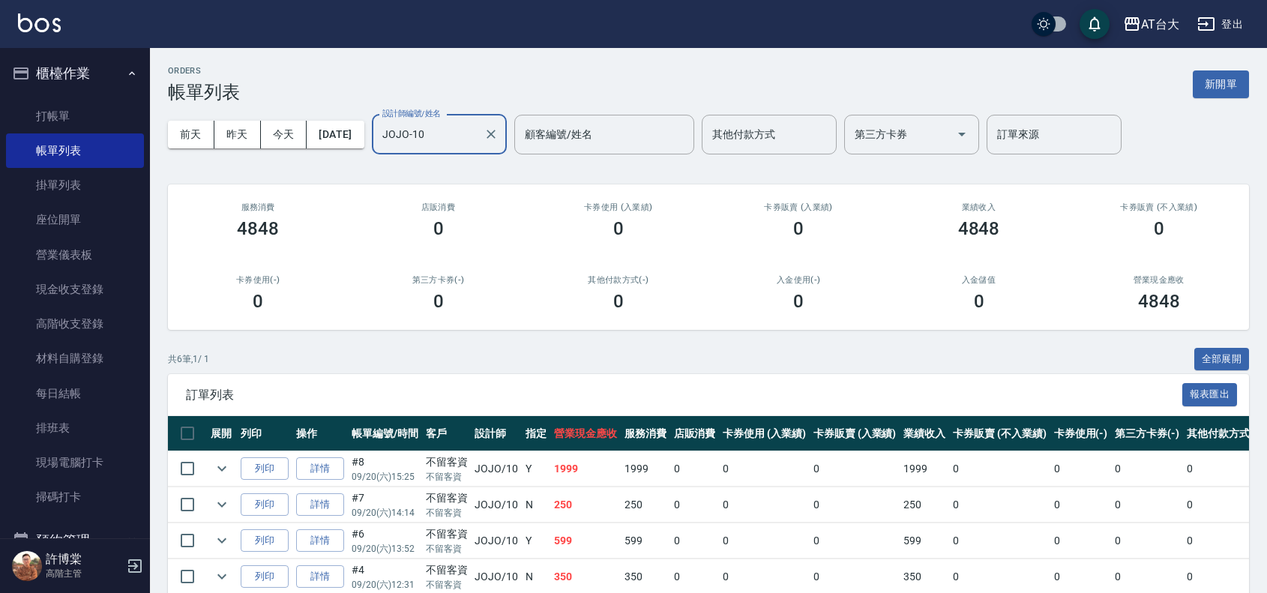
click at [477, 137] on input "JOJO-10" at bounding box center [427, 134] width 99 height 26
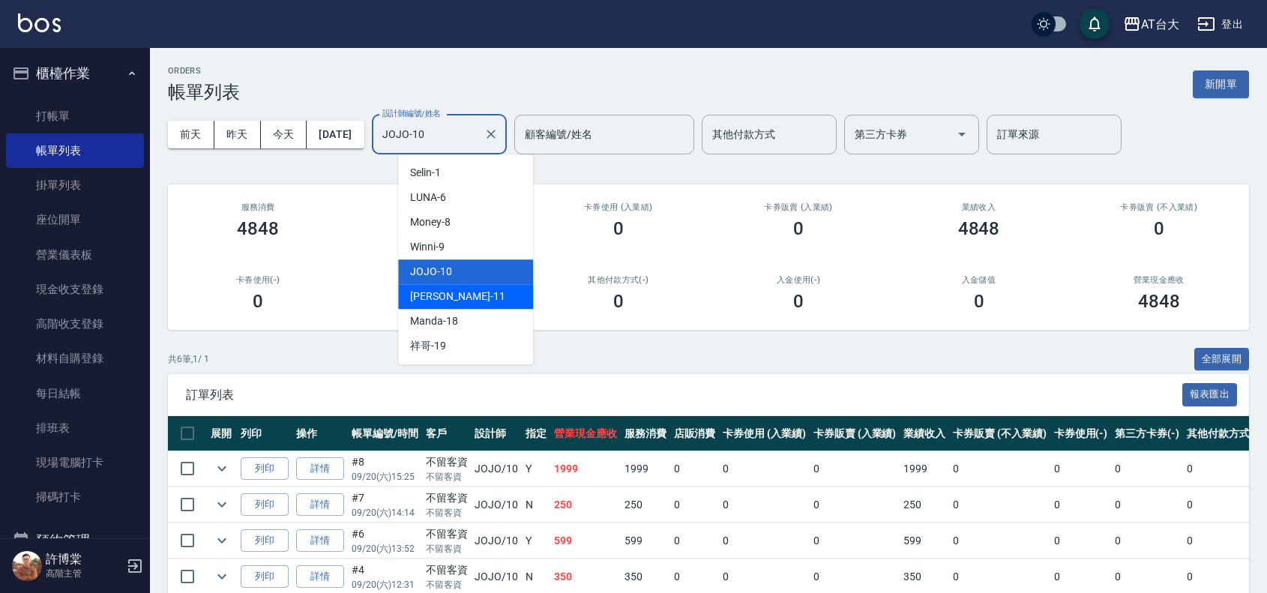
click at [477, 285] on div "[PERSON_NAME] -11" at bounding box center [465, 296] width 135 height 25
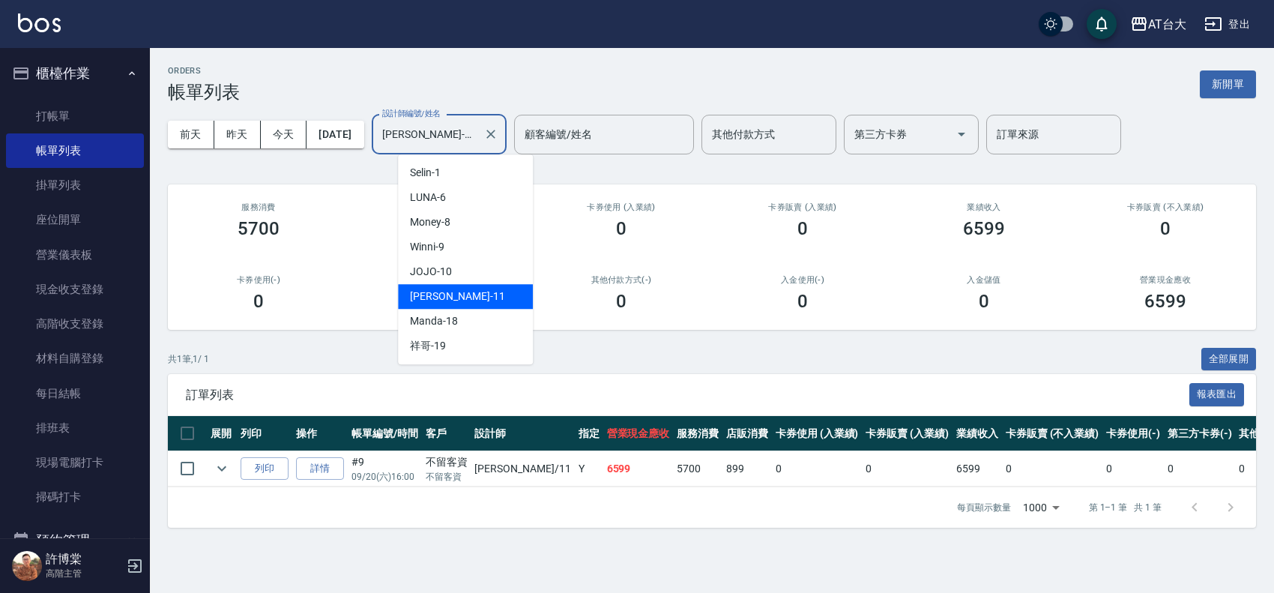
click at [477, 136] on input "[PERSON_NAME]-11" at bounding box center [427, 134] width 99 height 26
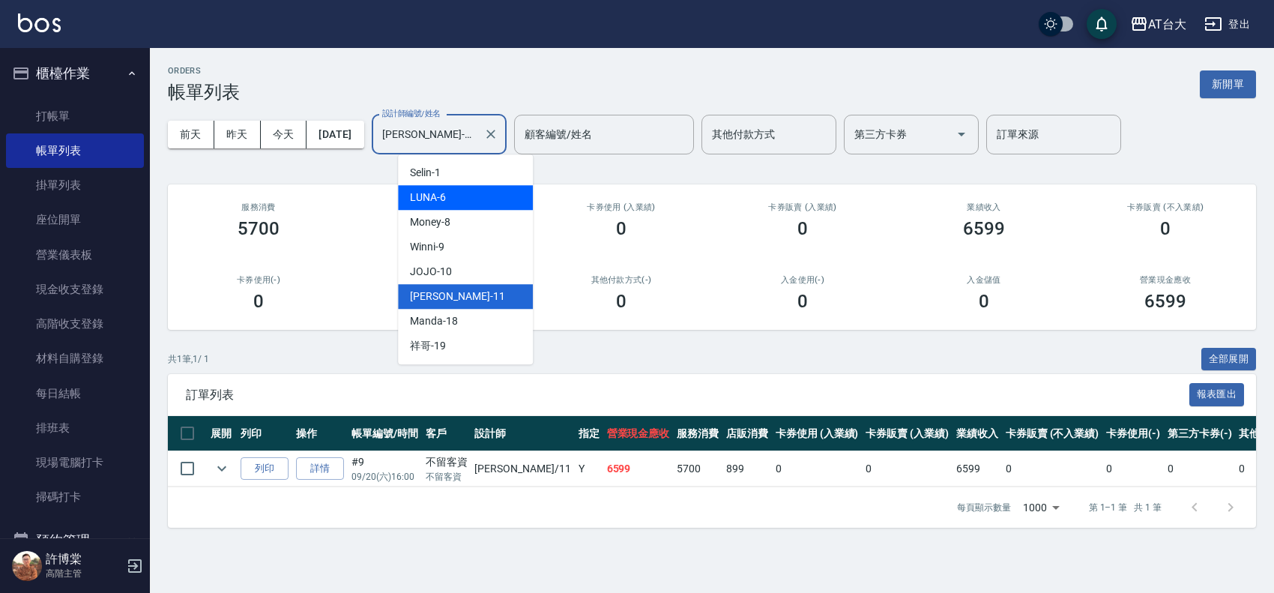
click at [486, 196] on div "LUNA -6" at bounding box center [465, 197] width 135 height 25
type input "LUNA-6"
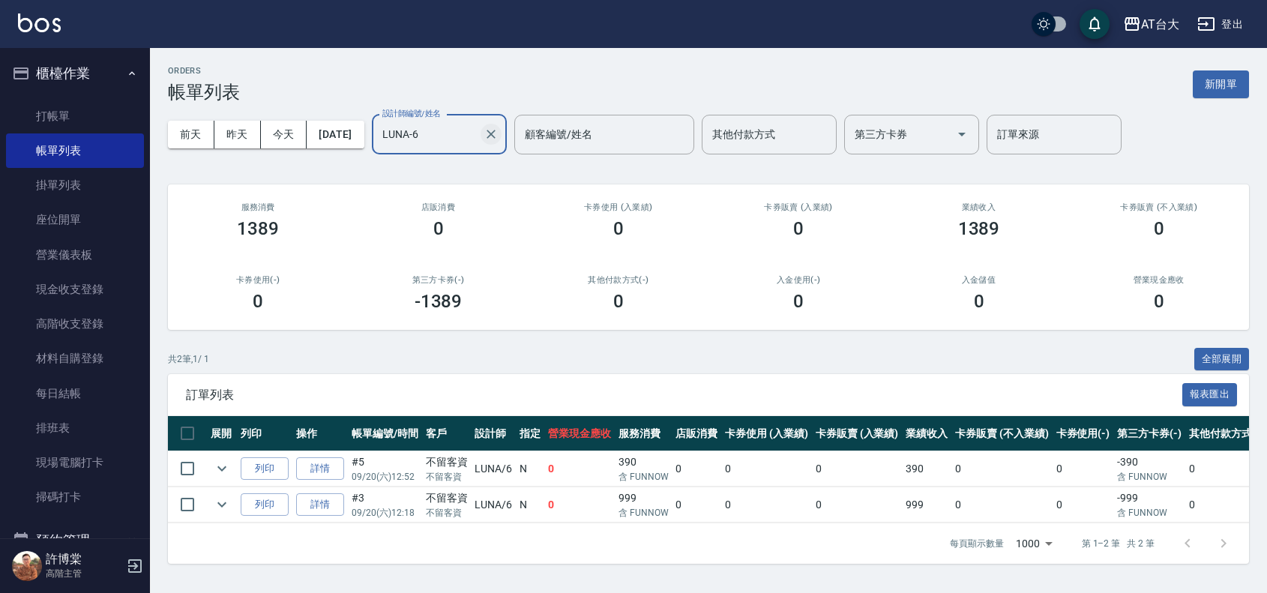
click at [495, 135] on icon "Clear" at bounding box center [490, 134] width 9 height 9
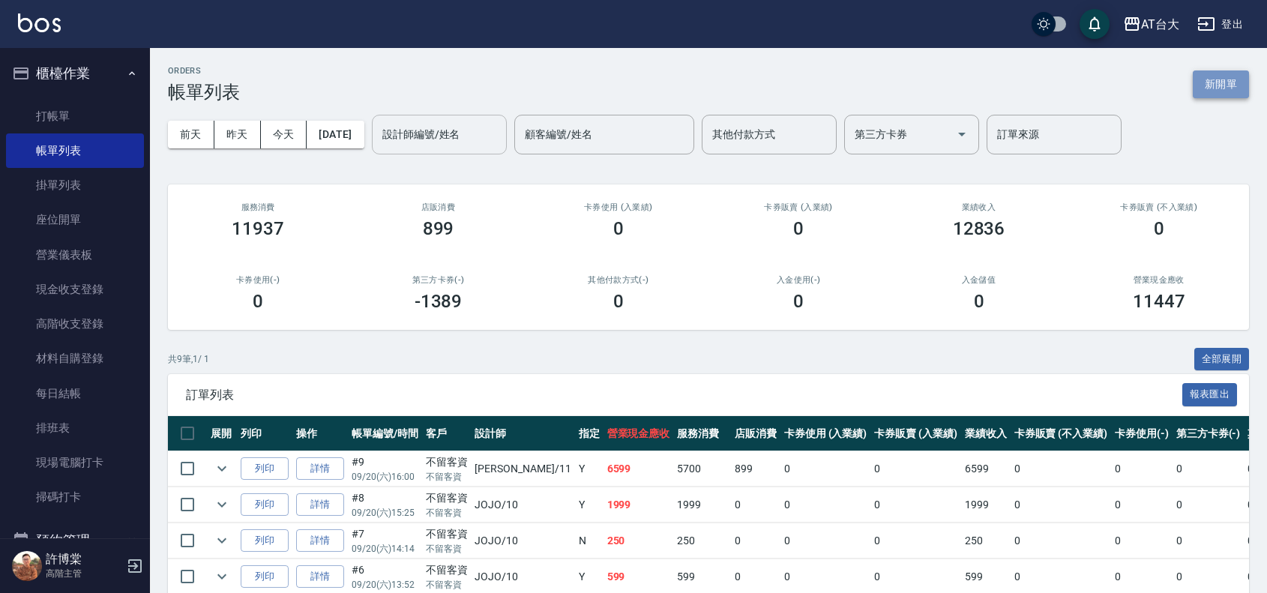
click at [1233, 84] on button "新開單" at bounding box center [1220, 84] width 56 height 28
